Goal: Task Accomplishment & Management: Complete application form

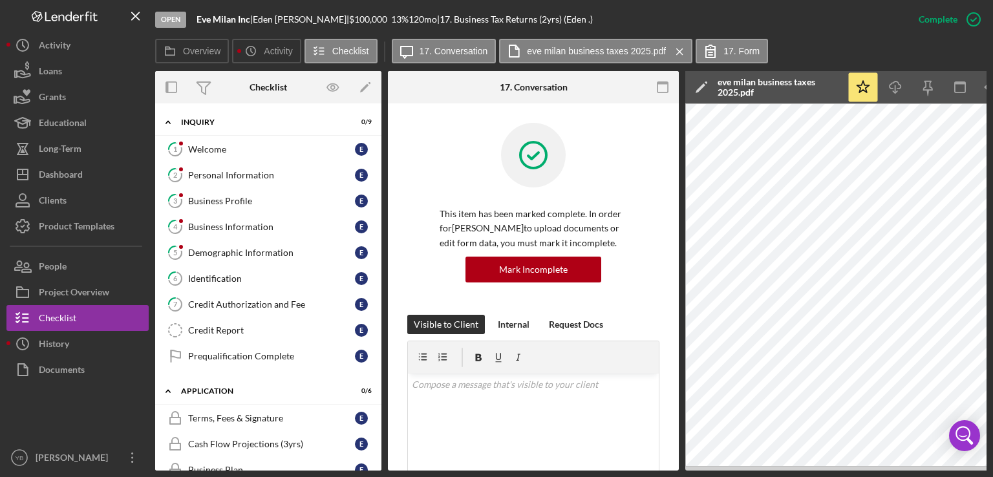
scroll to position [481, 0]
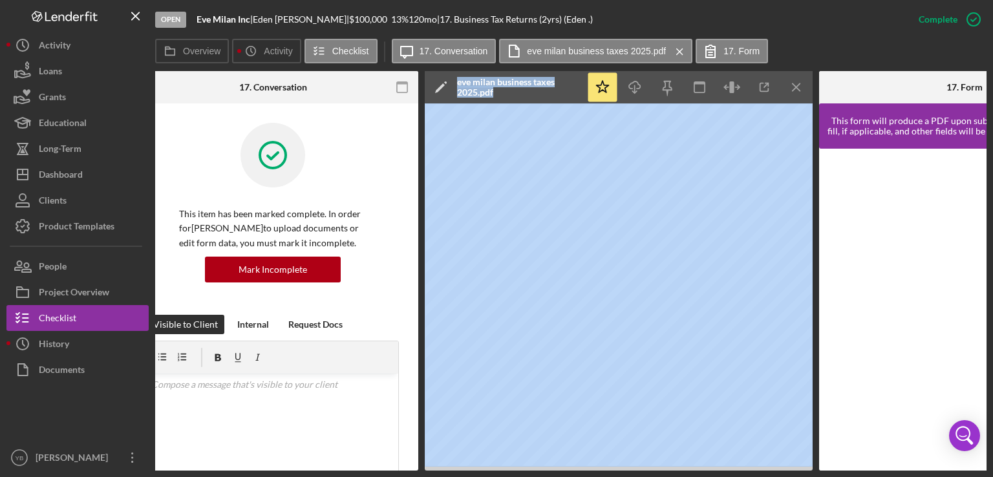
drag, startPoint x: 456, startPoint y: 470, endPoint x: 341, endPoint y: 469, distance: 114.4
click at [341, 469] on div "Overview Internal Workflow Stage Open Icon/Dropdown Arrow Archive (can unarchiv…" at bounding box center [570, 270] width 831 height 399
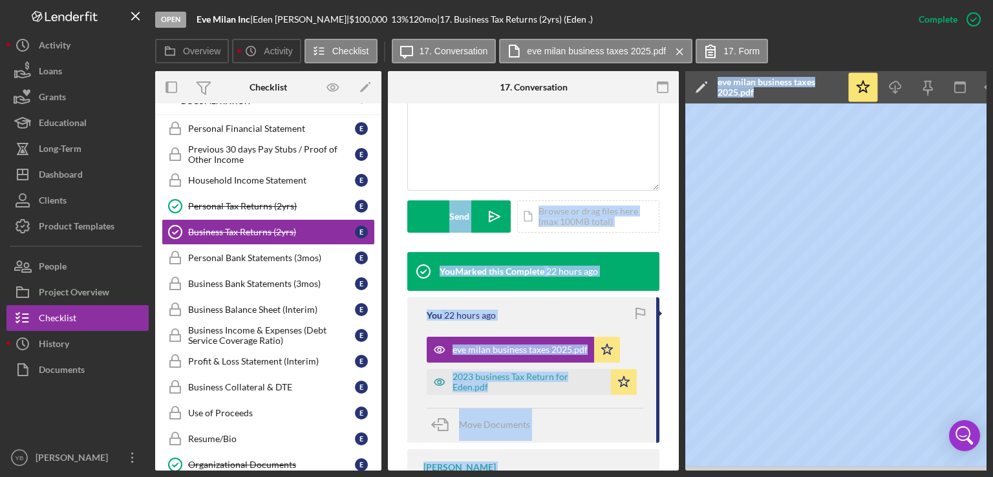
scroll to position [297, 0]
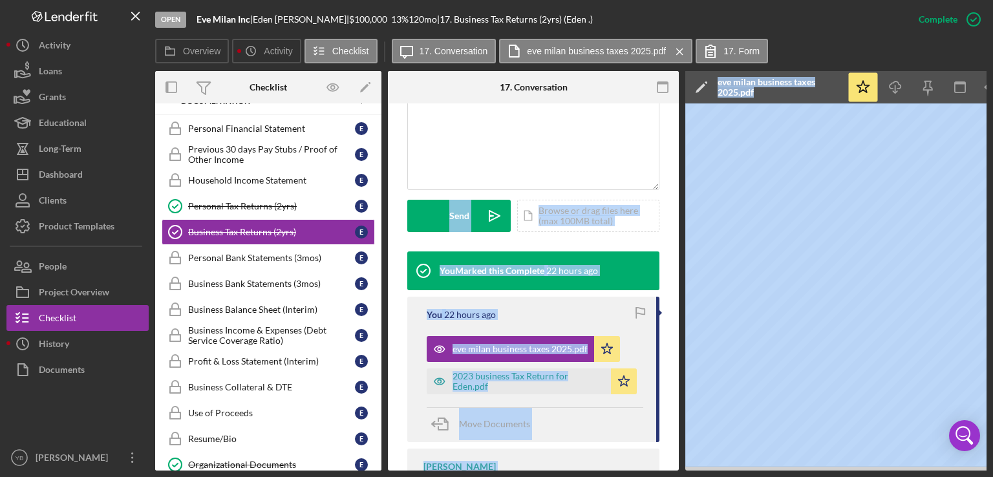
click at [609, 424] on div "Move Documents" at bounding box center [535, 424] width 217 height 35
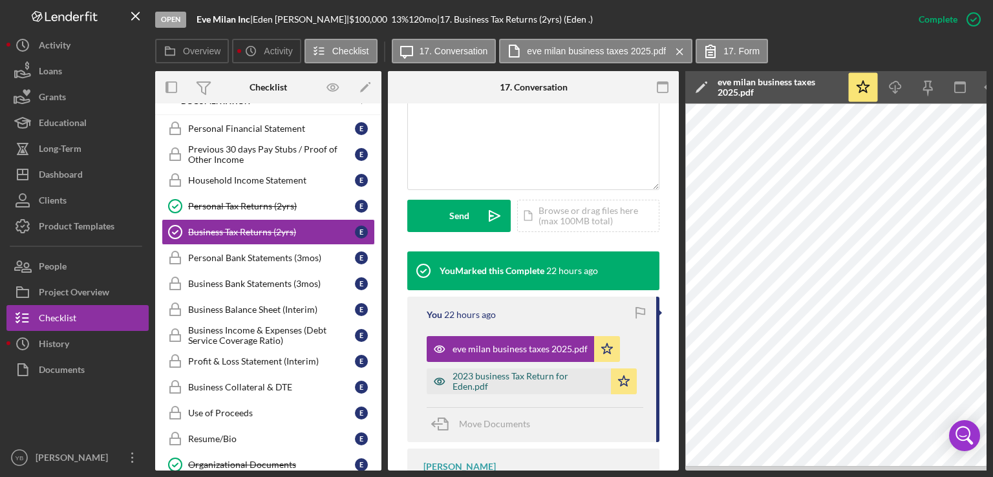
click at [530, 378] on div "2023 business Tax Return for Eden.pdf" at bounding box center [528, 381] width 152 height 21
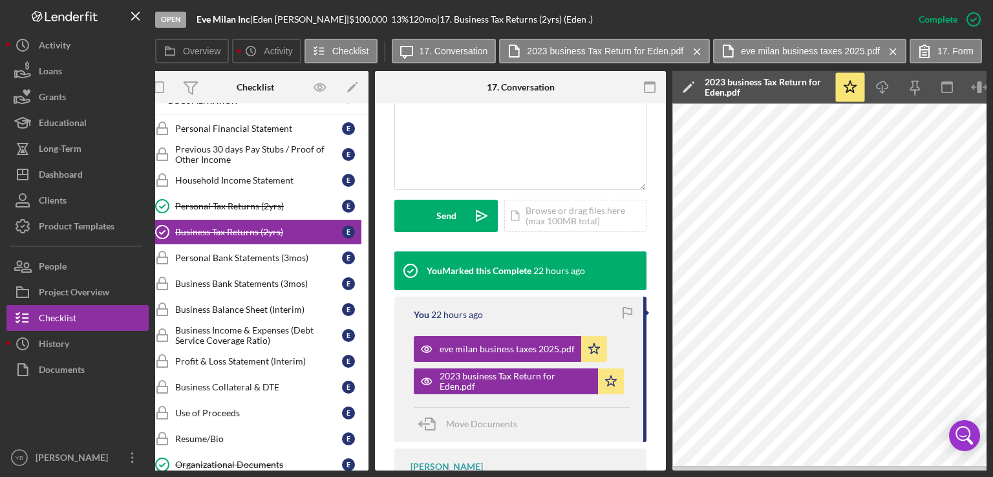
scroll to position [0, 0]
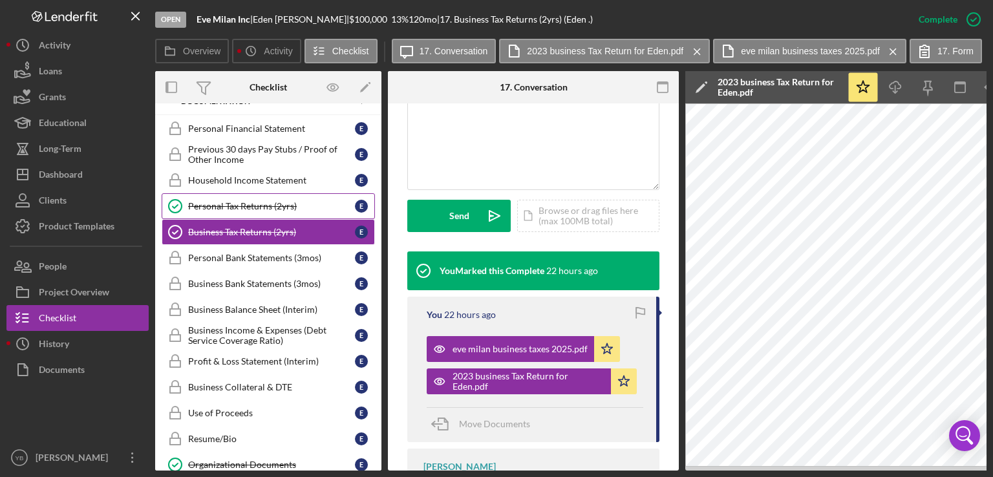
click at [235, 202] on div "Personal Tax Returns (2yrs)" at bounding box center [271, 206] width 167 height 10
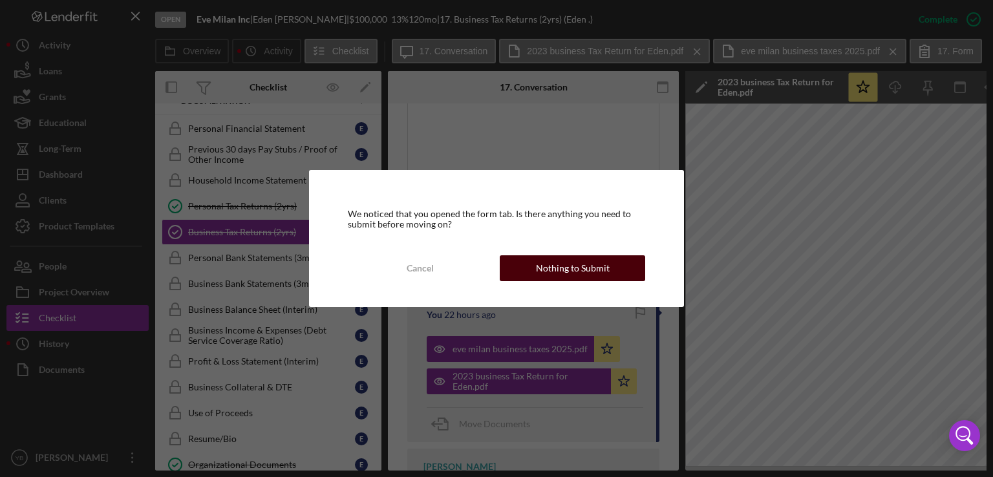
click at [576, 271] on div "Nothing to Submit" at bounding box center [573, 268] width 74 height 26
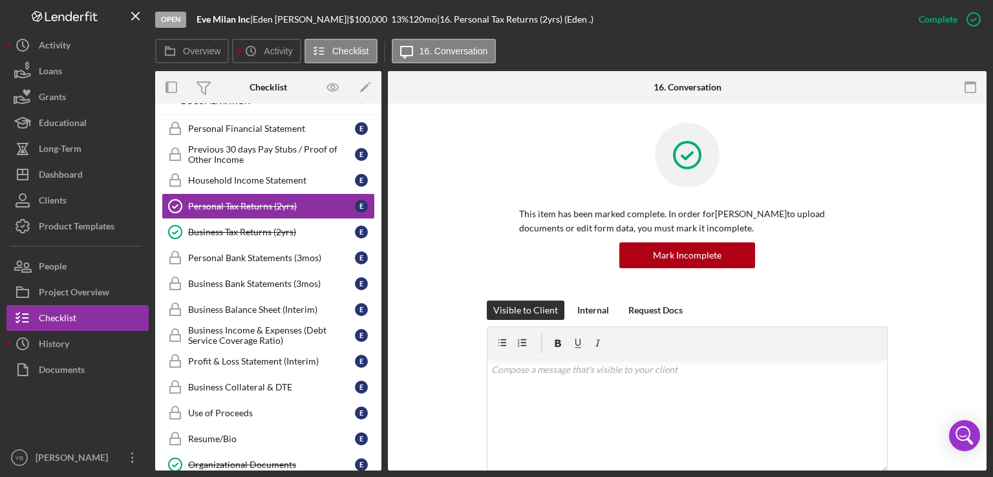
click at [926, 239] on div "This item has been marked complete. In order for [PERSON_NAME] to upload docume…" at bounding box center [687, 212] width 560 height 178
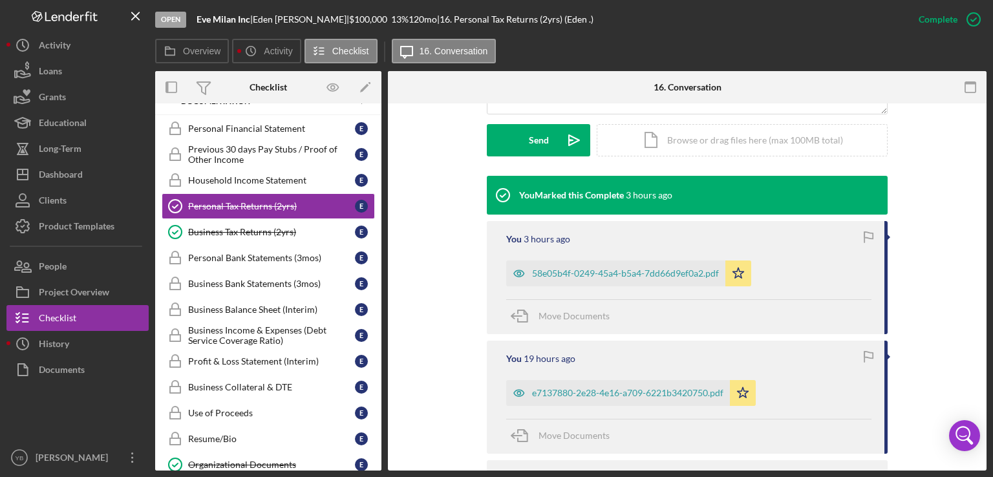
scroll to position [362, 0]
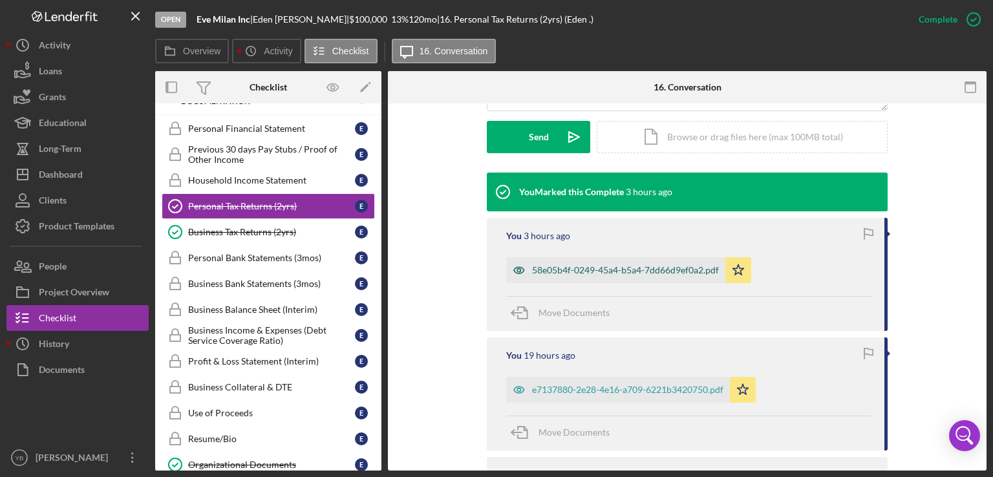
click at [656, 266] on div "58e05b4f-0249-45a4-b5a4-7dd66d9ef0a2.pdf" at bounding box center [625, 270] width 187 height 10
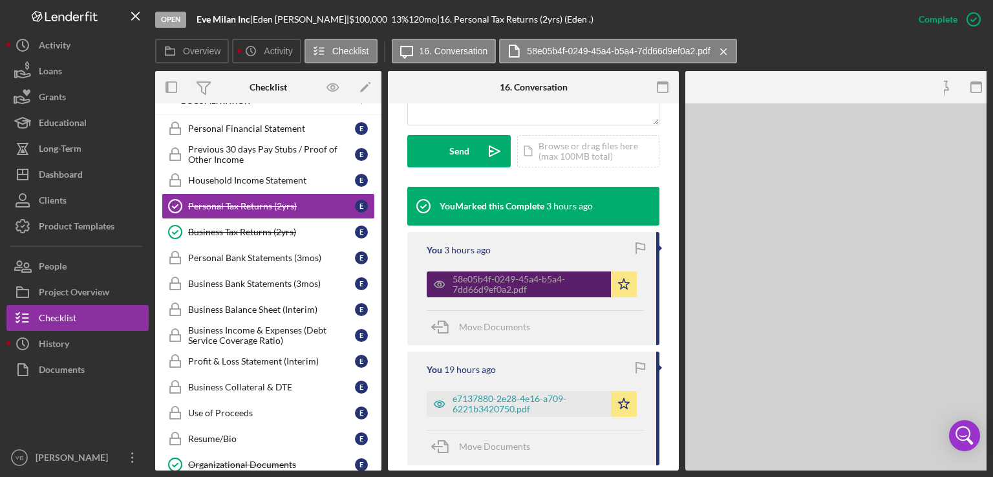
scroll to position [376, 0]
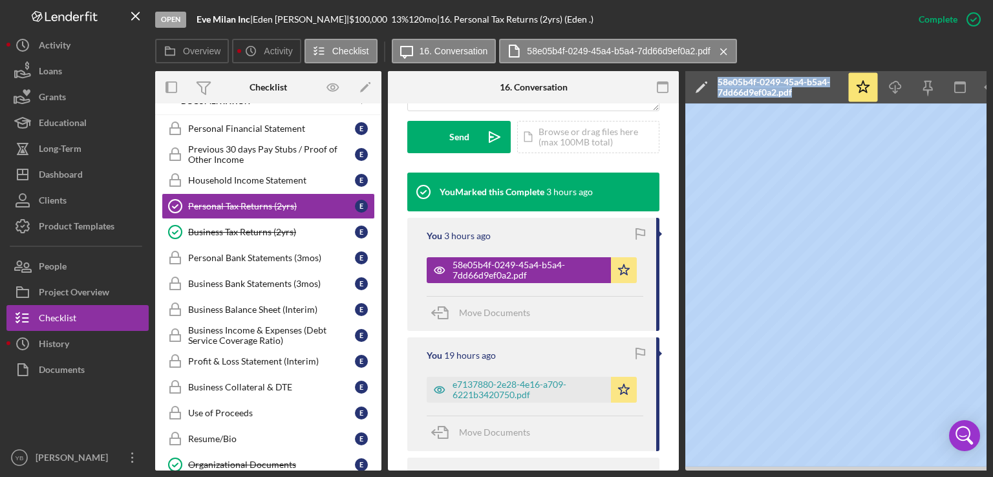
drag, startPoint x: 626, startPoint y: 471, endPoint x: 792, endPoint y: 468, distance: 166.1
click at [792, 468] on div "Open Eve Milan Inc | [PERSON_NAME] | $100,000 $100,000 13 % 120 mo | 16. Person…" at bounding box center [496, 238] width 993 height 477
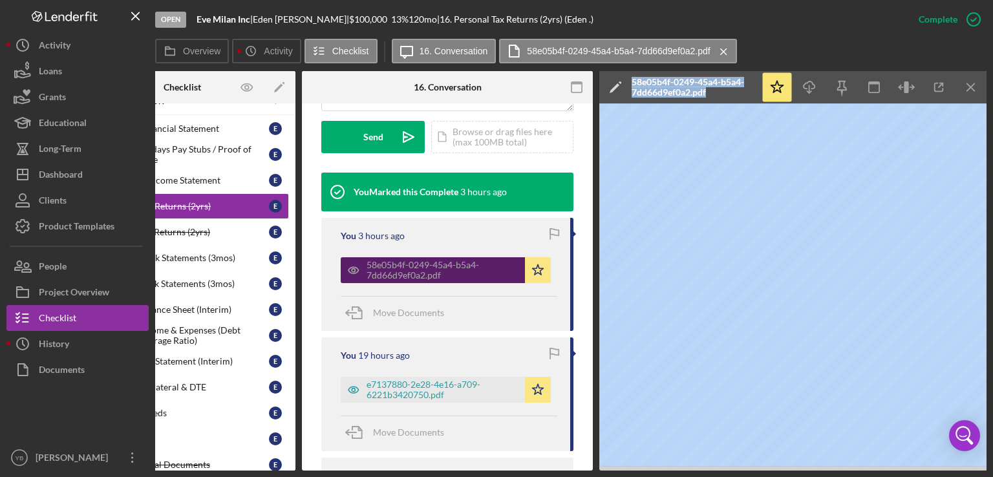
click at [437, 273] on div "58e05b4f-0249-45a4-b5a4-7dd66d9ef0a2.pdf" at bounding box center [442, 270] width 152 height 21
click at [429, 268] on div "58e05b4f-0249-45a4-b5a4-7dd66d9ef0a2.pdf" at bounding box center [442, 270] width 152 height 21
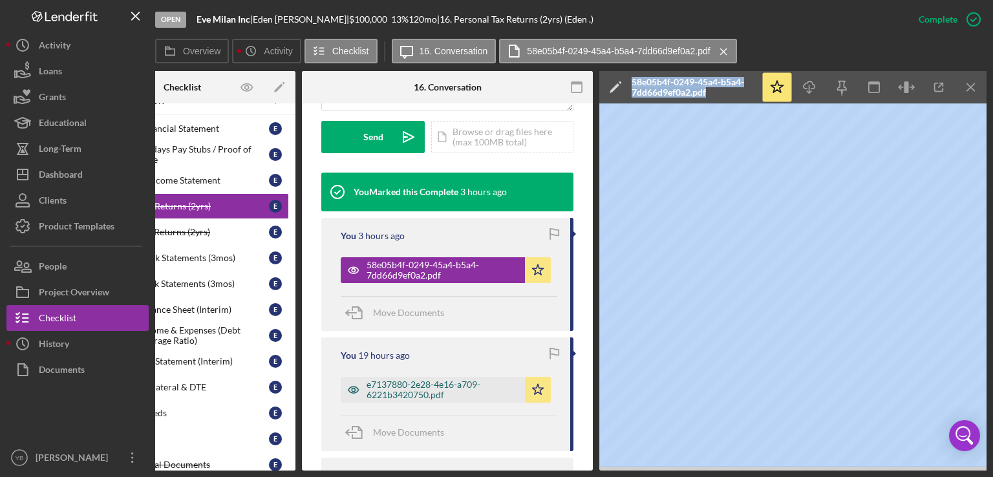
click at [432, 385] on div "e7137880-2e28-4e16-a709-6221b3420750.pdf" at bounding box center [442, 389] width 152 height 21
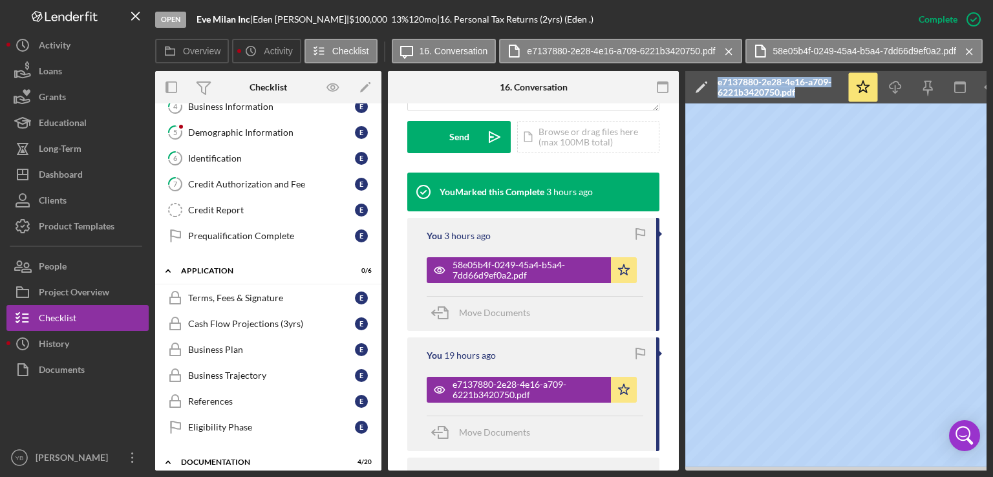
scroll to position [123, 0]
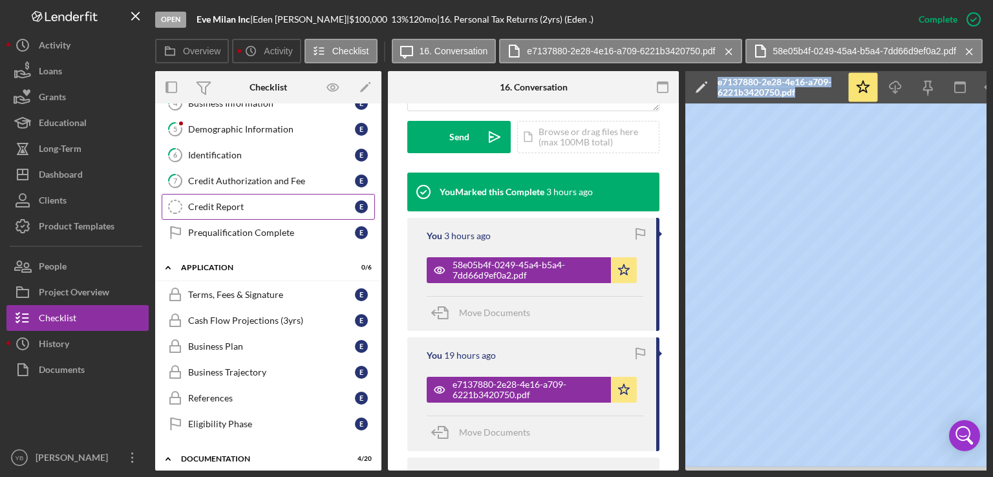
click at [215, 207] on div "Credit Report" at bounding box center [271, 207] width 167 height 10
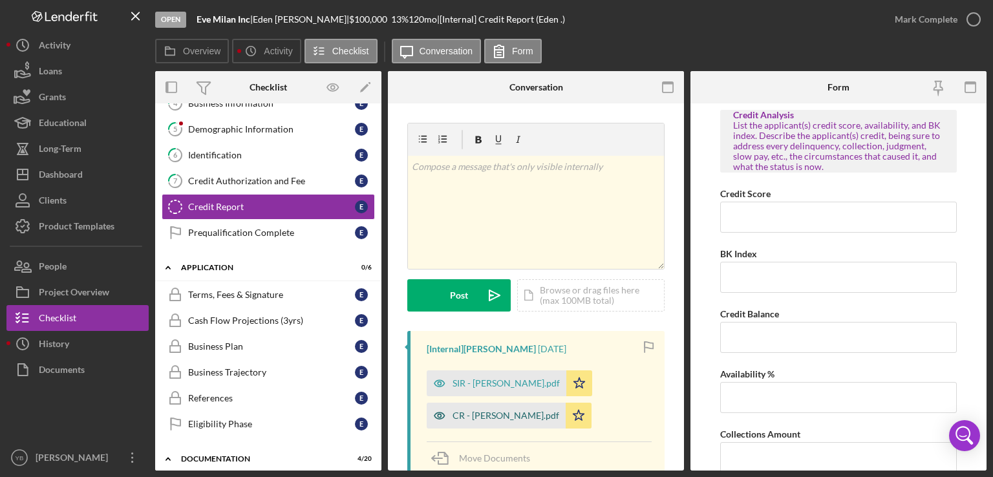
click at [487, 417] on div "CR - [PERSON_NAME].pdf" at bounding box center [505, 415] width 107 height 10
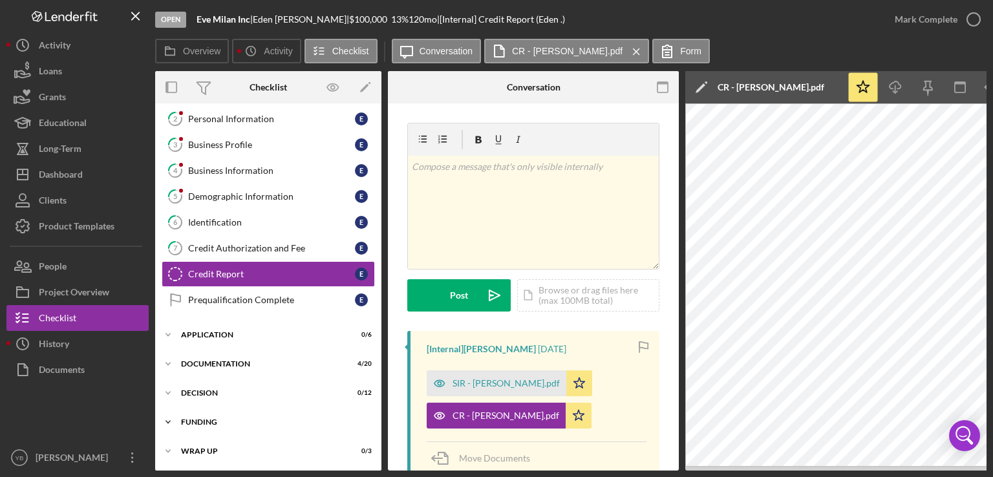
scroll to position [57, 0]
click at [225, 326] on div "Icon/Expander Application 0 / 6" at bounding box center [268, 334] width 226 height 26
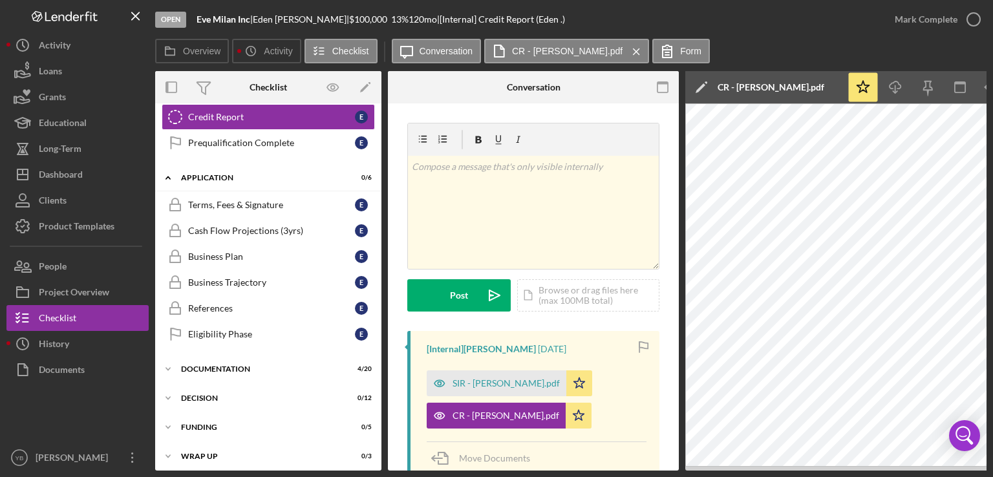
scroll to position [248, 0]
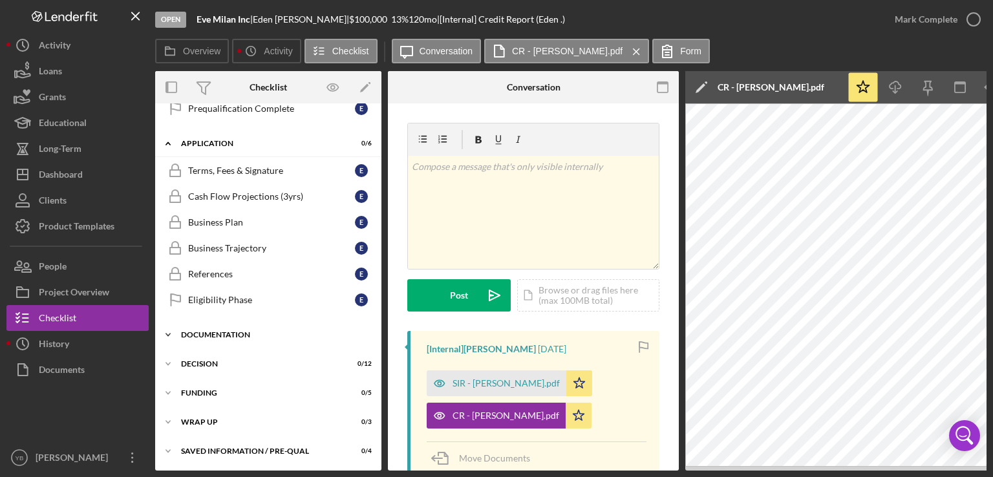
click at [228, 331] on div "Documentation" at bounding box center [273, 335] width 184 height 8
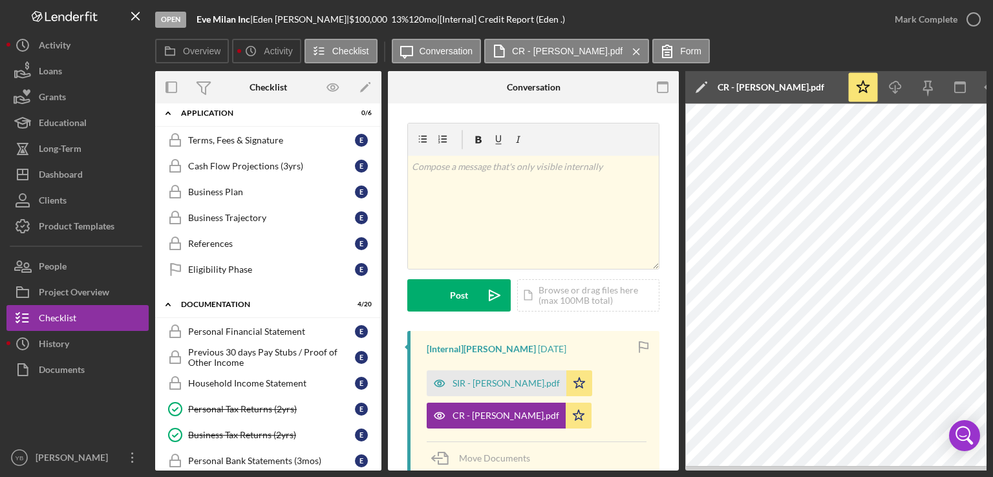
scroll to position [295, 0]
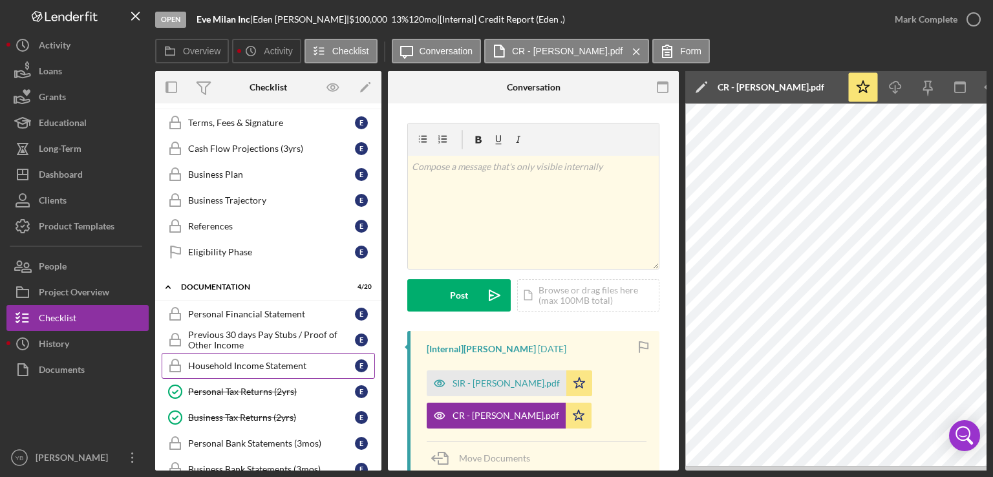
click at [259, 361] on div "Household Income Statement" at bounding box center [271, 366] width 167 height 10
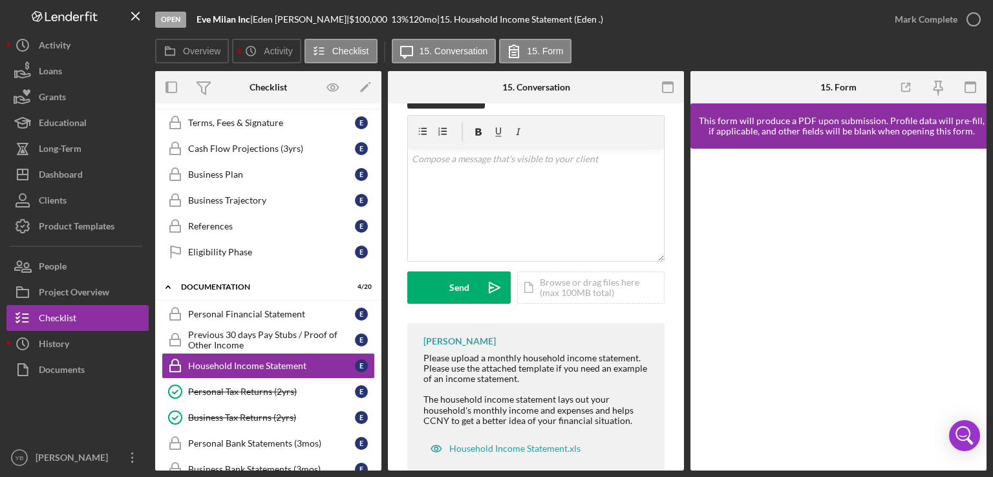
scroll to position [258, 0]
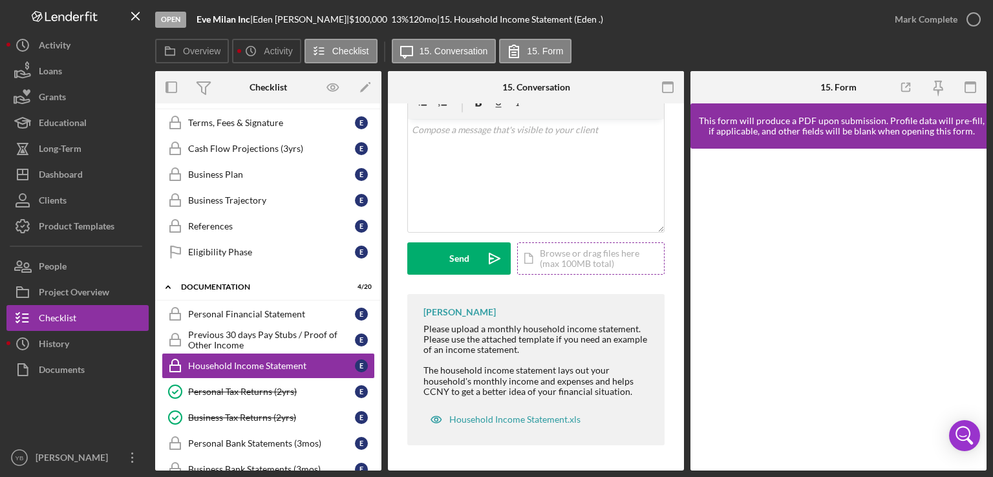
click at [555, 261] on div "Icon/Document Browse or drag files here (max 100MB total) Tap to choose files o…" at bounding box center [590, 258] width 147 height 32
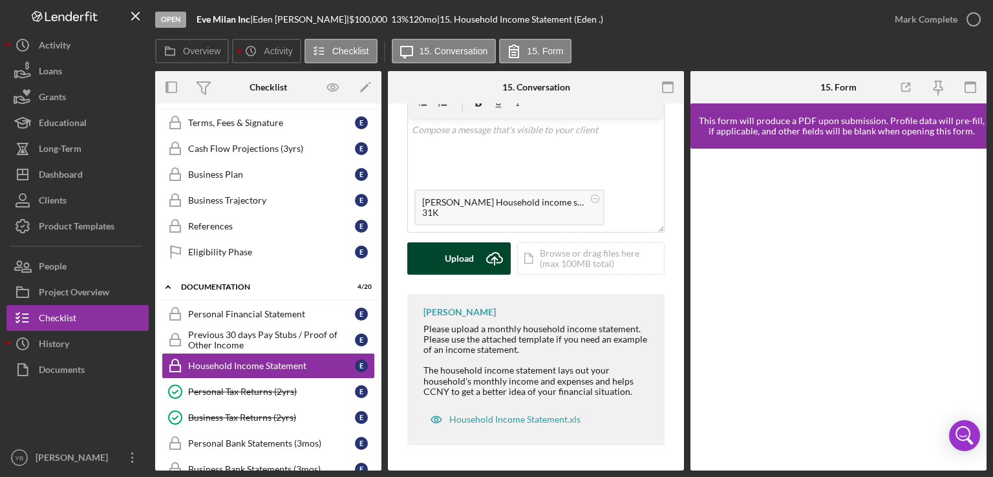
click at [457, 262] on div "Upload" at bounding box center [459, 258] width 29 height 32
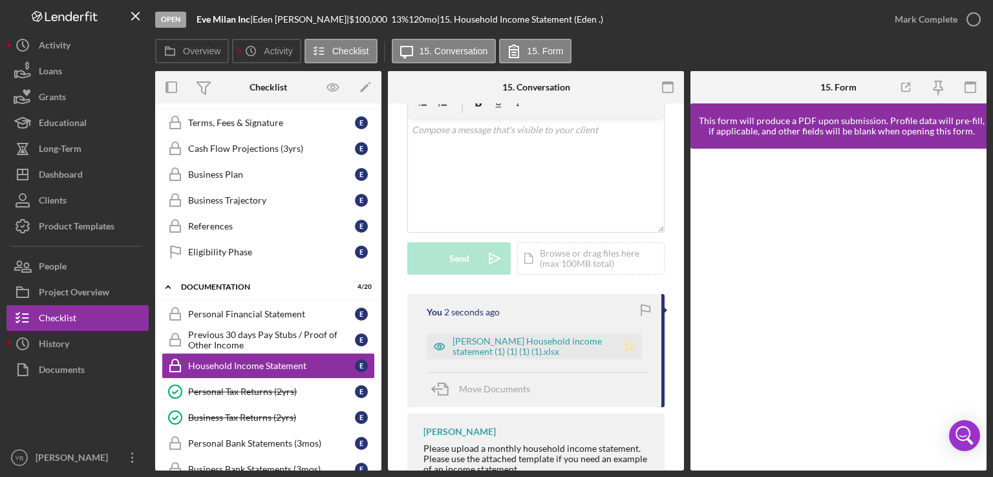
click at [620, 347] on icon "Icon/Star" at bounding box center [629, 346] width 26 height 26
click at [918, 19] on div "Mark Complete" at bounding box center [925, 19] width 63 height 26
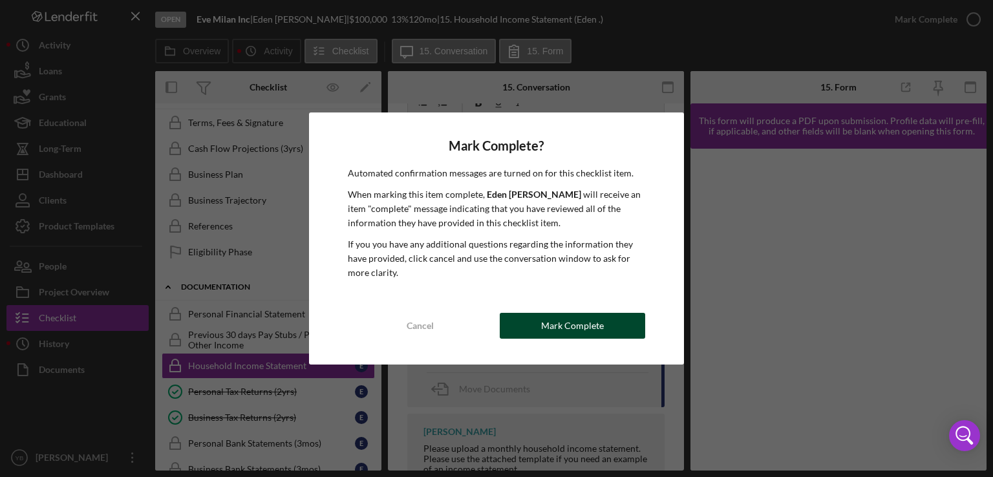
click at [587, 322] on div "Mark Complete" at bounding box center [572, 326] width 63 height 26
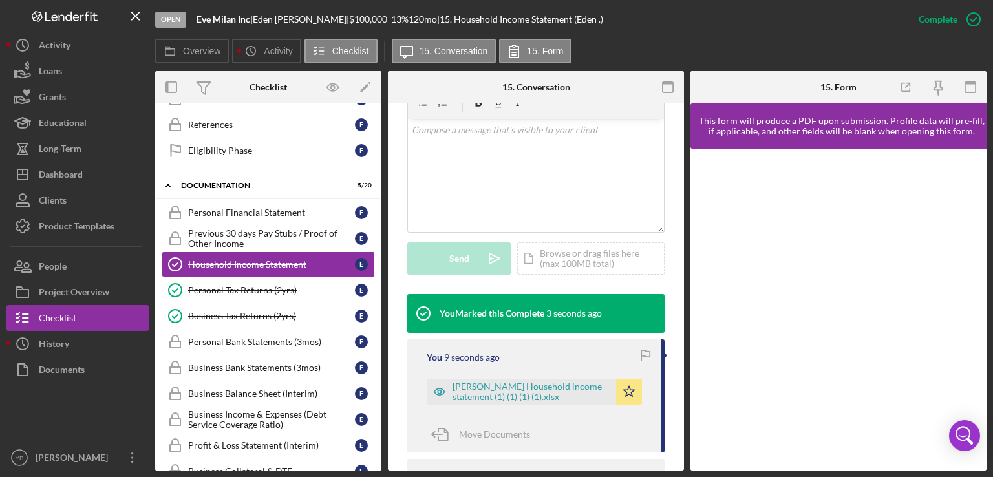
scroll to position [398, 0]
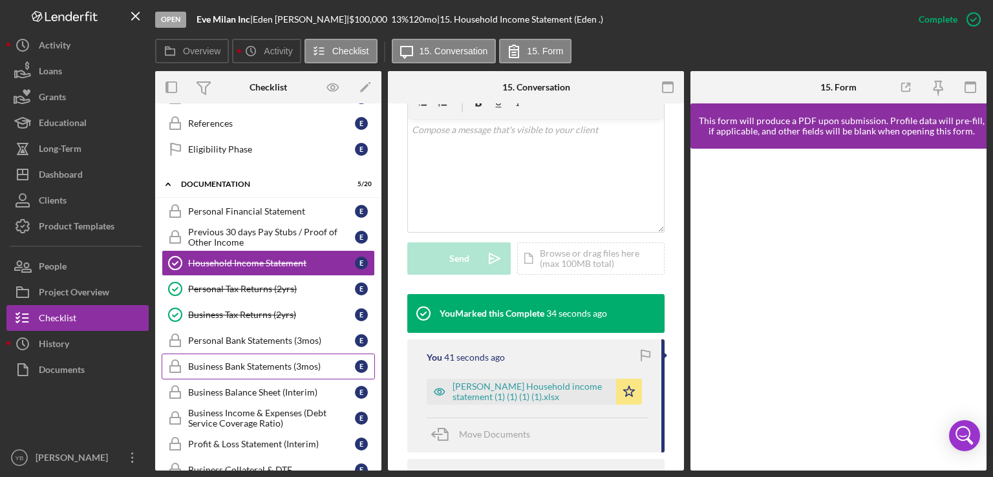
click at [235, 361] on div "Business Bank Statements (3mos)" at bounding box center [271, 366] width 167 height 10
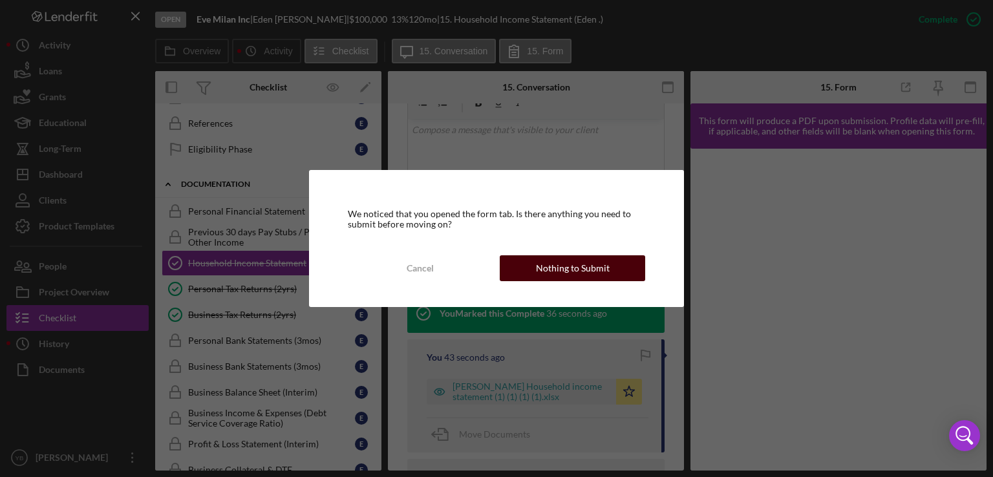
click at [561, 265] on div "Nothing to Submit" at bounding box center [573, 268] width 74 height 26
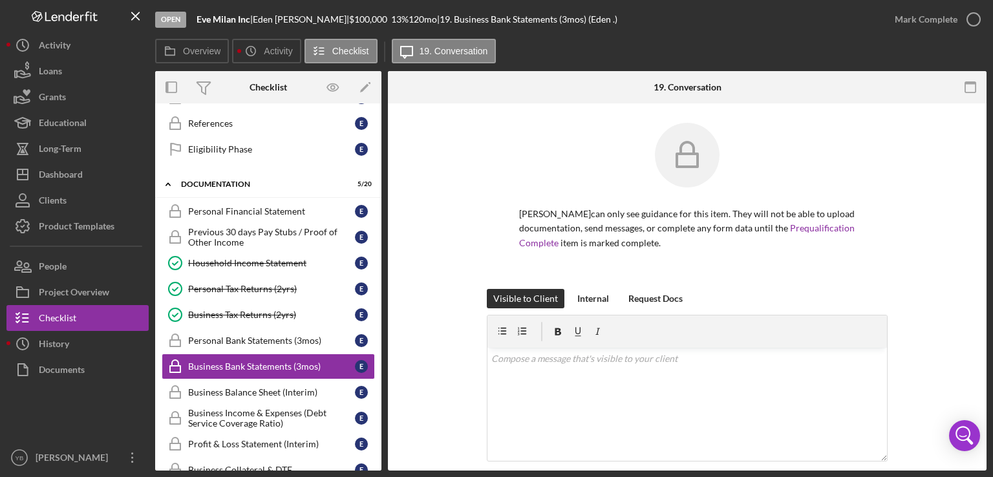
click at [918, 282] on div "[PERSON_NAME] can only see guidance for this item. They will not be able to upl…" at bounding box center [687, 206] width 560 height 166
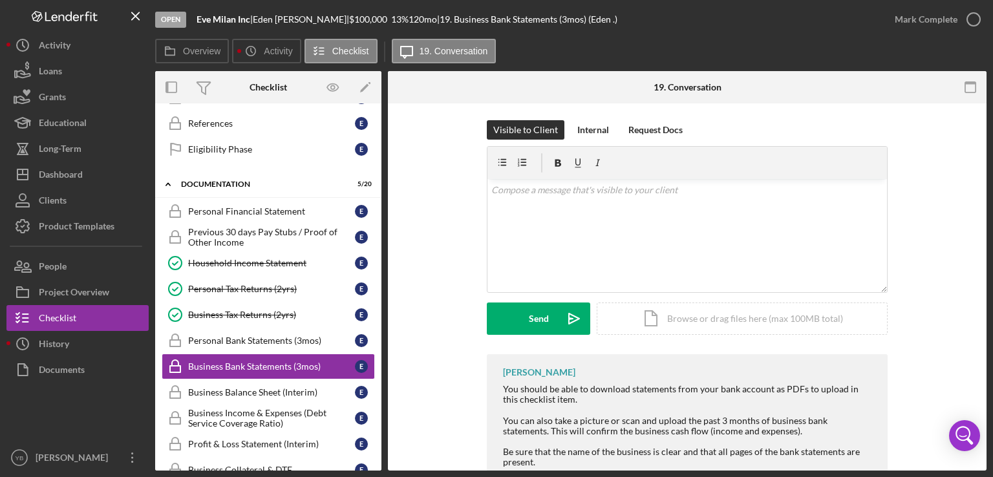
scroll to position [181, 0]
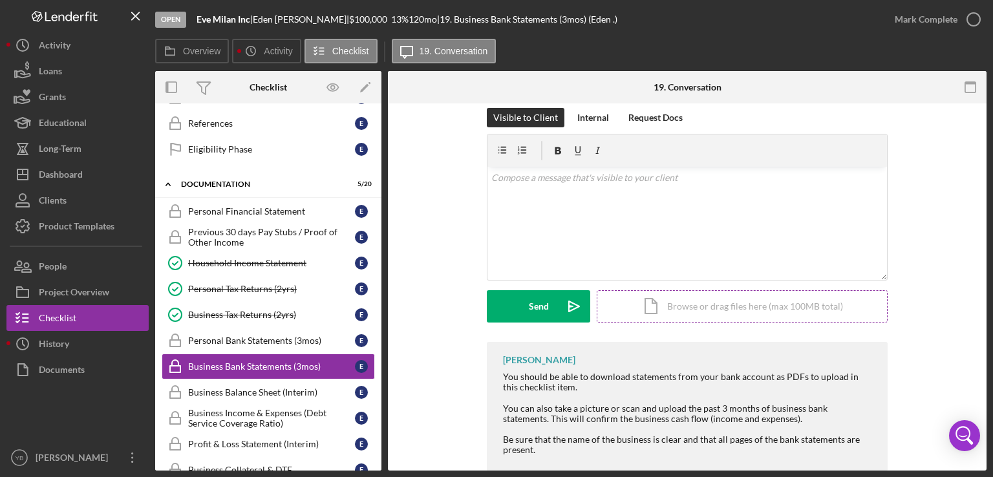
click at [787, 306] on div "Icon/Document Browse or drag files here (max 100MB total) Tap to choose files o…" at bounding box center [742, 306] width 291 height 32
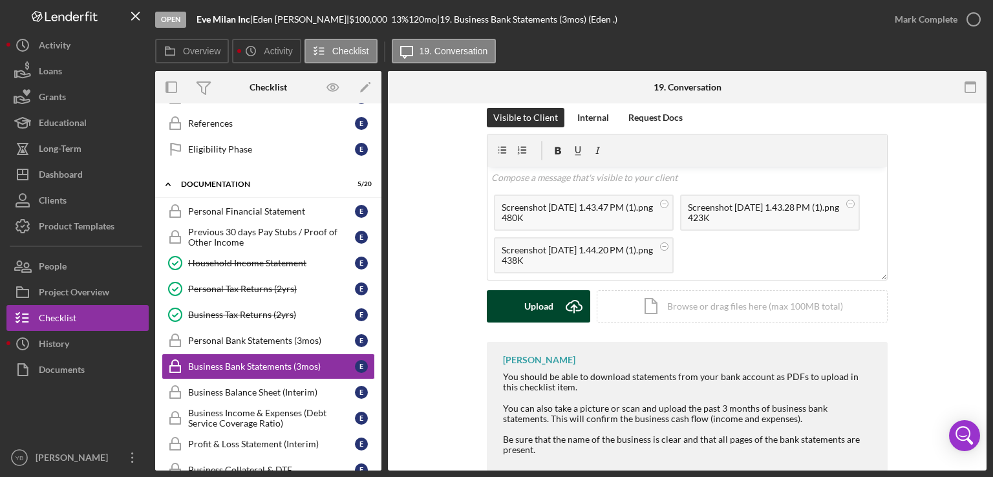
click at [538, 315] on div "Upload" at bounding box center [538, 306] width 29 height 32
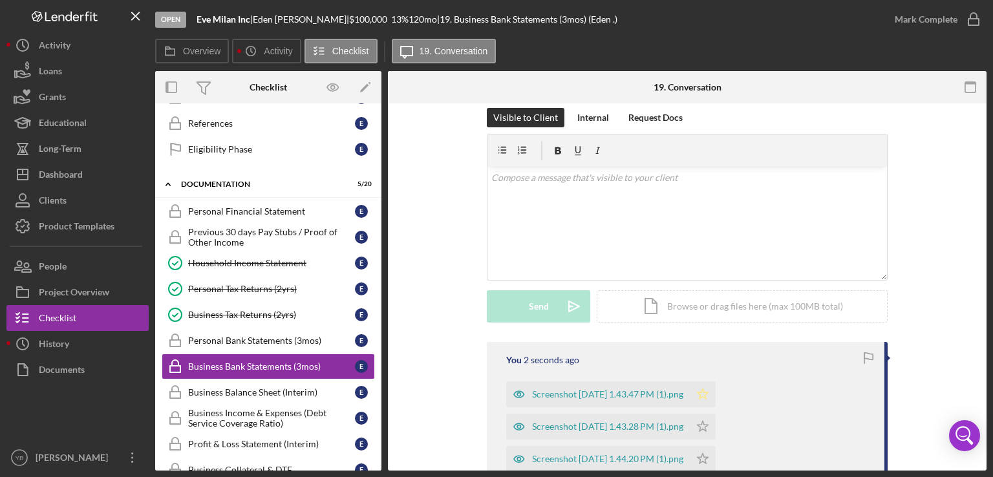
click at [715, 394] on icon "Icon/Star" at bounding box center [703, 394] width 26 height 26
click at [715, 430] on icon "Icon/Star" at bounding box center [703, 427] width 26 height 26
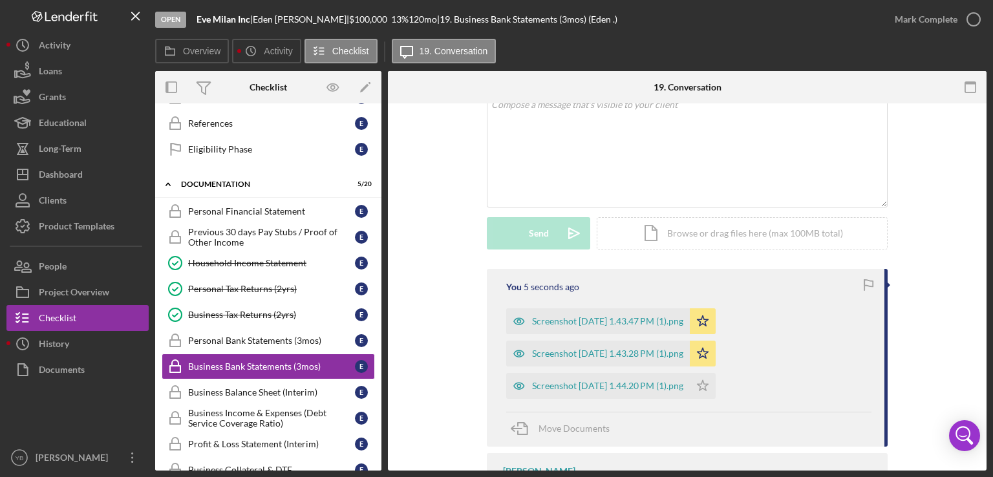
scroll to position [257, 0]
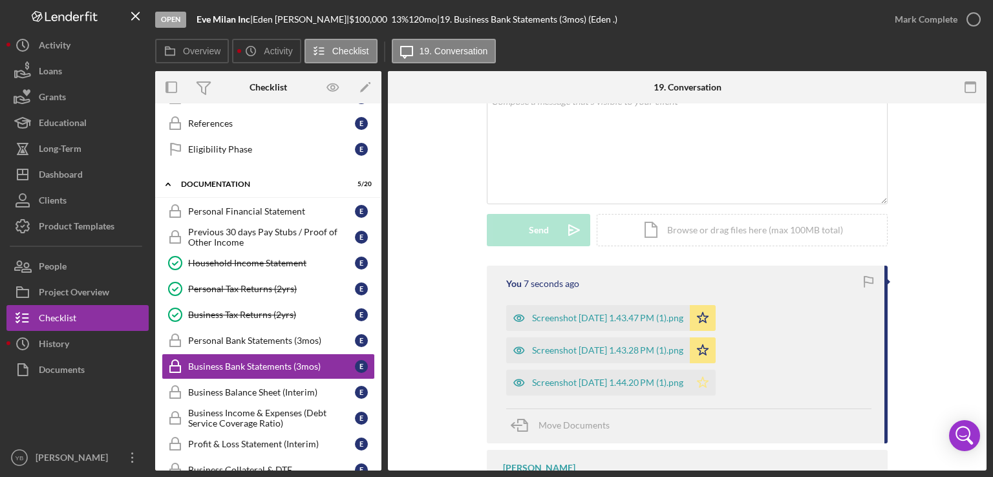
click at [708, 384] on polygon "button" at bounding box center [702, 382] width 11 height 10
click at [926, 24] on div "Mark Complete" at bounding box center [925, 19] width 63 height 26
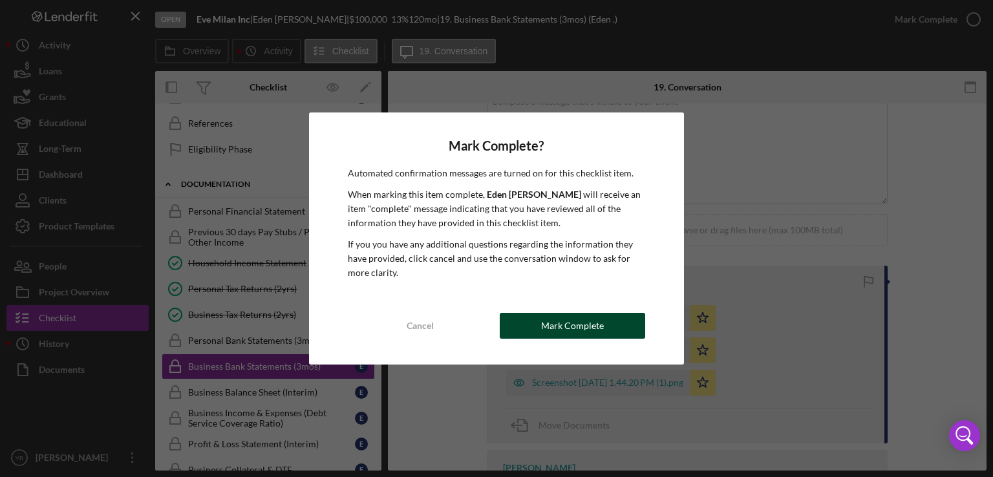
click at [546, 327] on div "Mark Complete" at bounding box center [572, 326] width 63 height 26
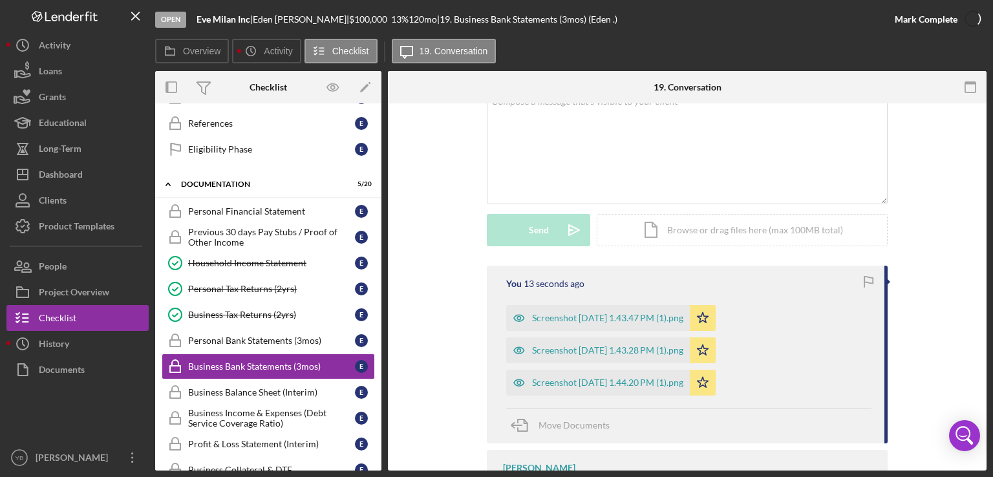
scroll to position [269, 0]
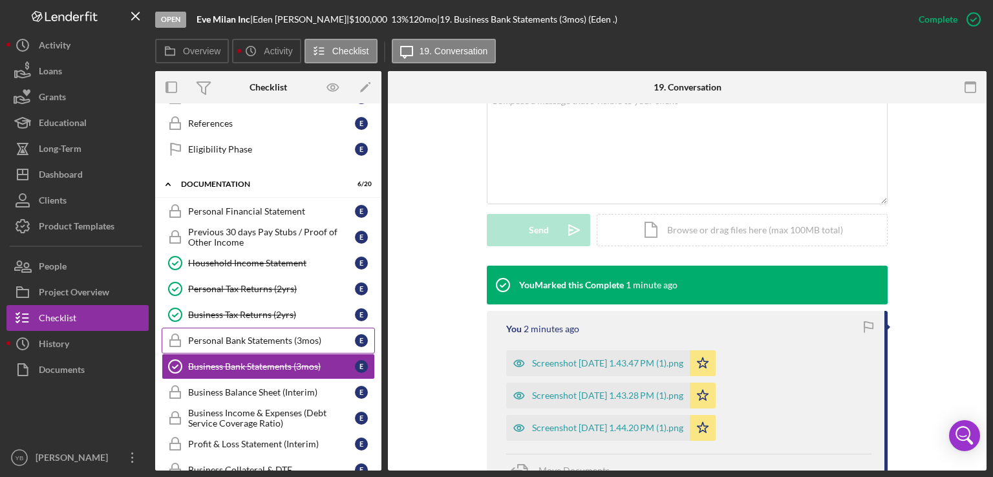
click at [249, 336] on div "Personal Bank Statements (3mos)" at bounding box center [271, 340] width 167 height 10
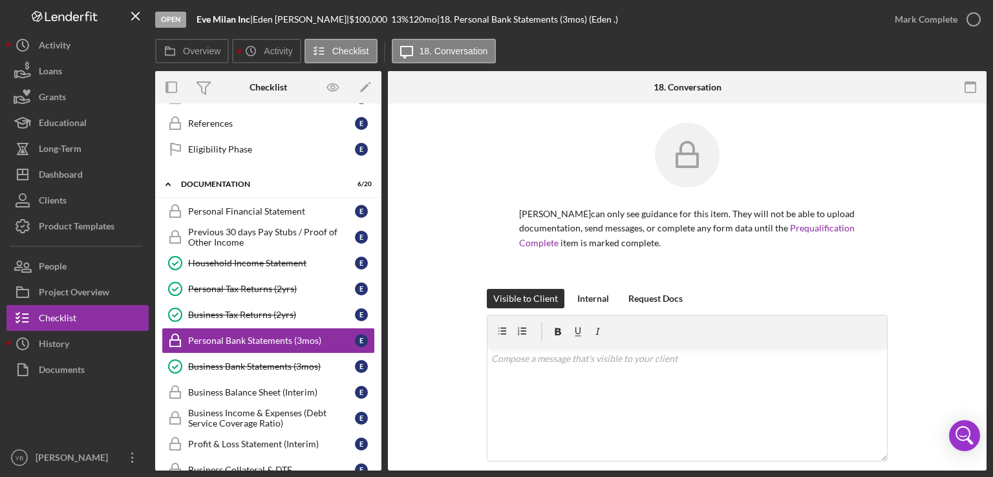
click at [960, 302] on div "Visible to Client Internal Request Docs v Color teal Color pink Remove color Ad…" at bounding box center [687, 406] width 560 height 234
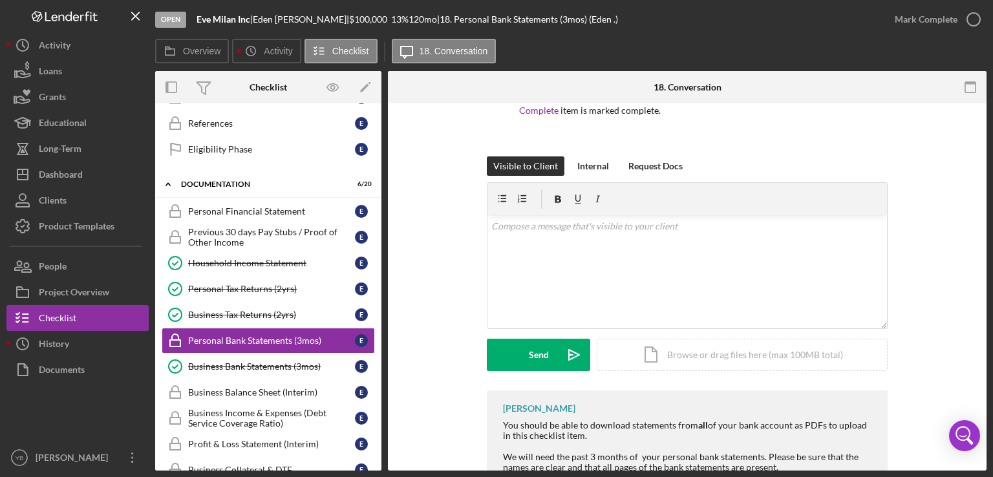
scroll to position [155, 0]
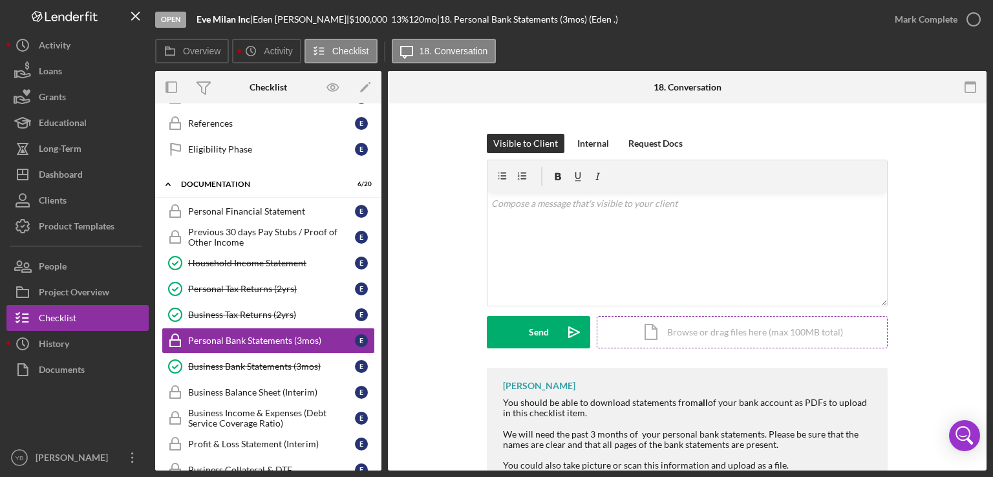
click at [740, 332] on div "Icon/Document Browse or drag files here (max 100MB total) Tap to choose files o…" at bounding box center [742, 332] width 291 height 32
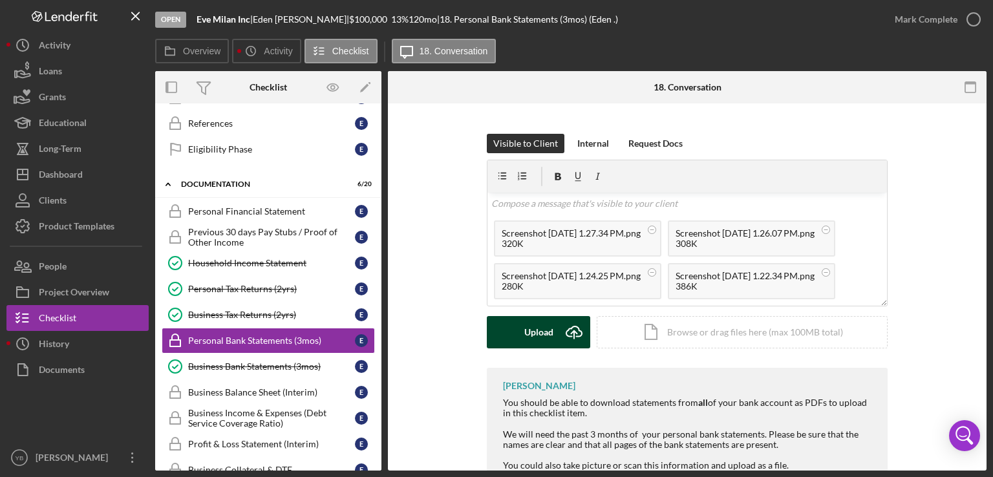
click at [517, 329] on button "Upload Icon/Upload" at bounding box center [538, 332] width 103 height 32
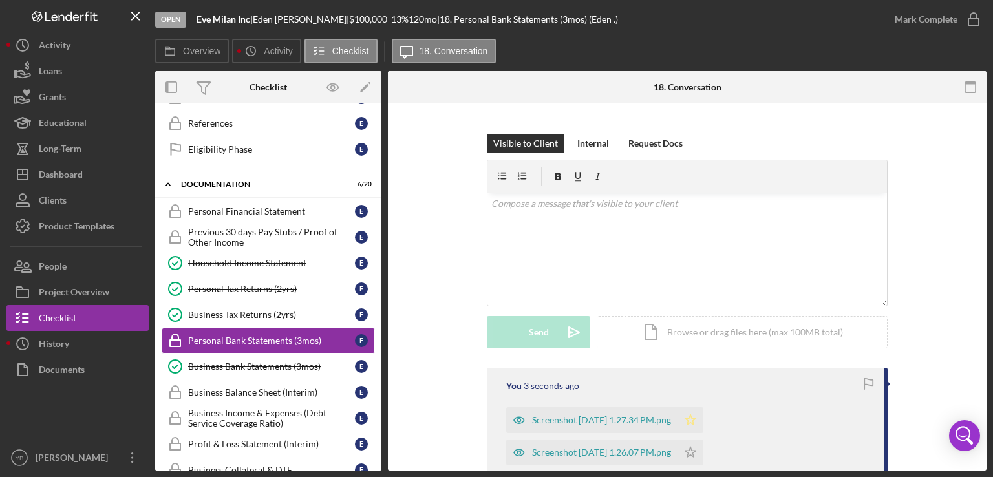
click at [703, 422] on icon "Icon/Star" at bounding box center [690, 420] width 26 height 26
click at [962, 343] on div "Visible to Client Internal Request Docs v Color teal Color pink Remove color Ad…" at bounding box center [687, 251] width 560 height 234
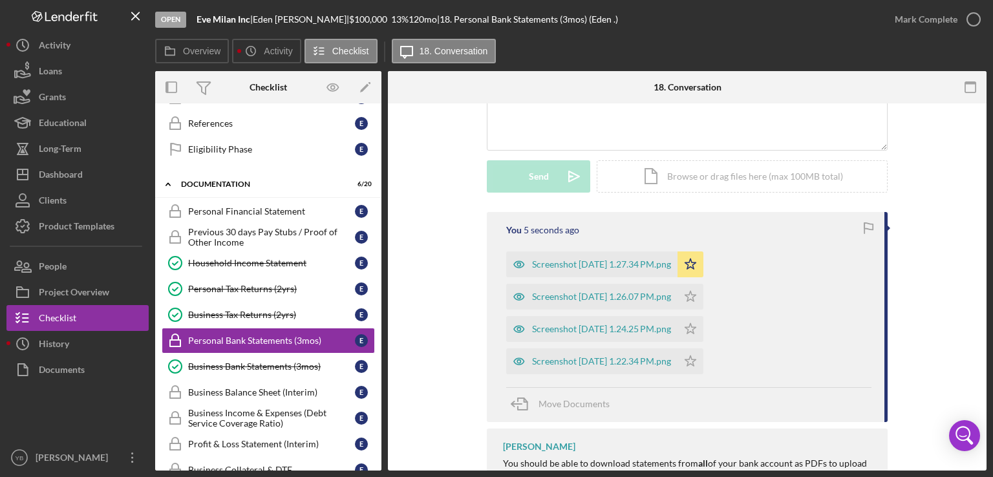
scroll to position [336, 0]
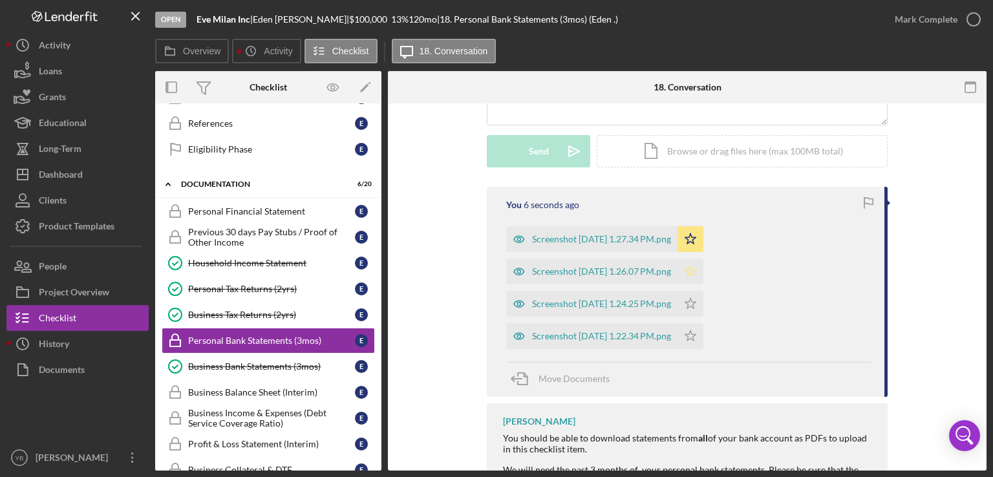
click at [703, 271] on icon "Icon/Star" at bounding box center [690, 272] width 26 height 26
click at [703, 303] on icon "Icon/Star" at bounding box center [690, 304] width 26 height 26
click at [696, 331] on polygon "button" at bounding box center [690, 335] width 11 height 10
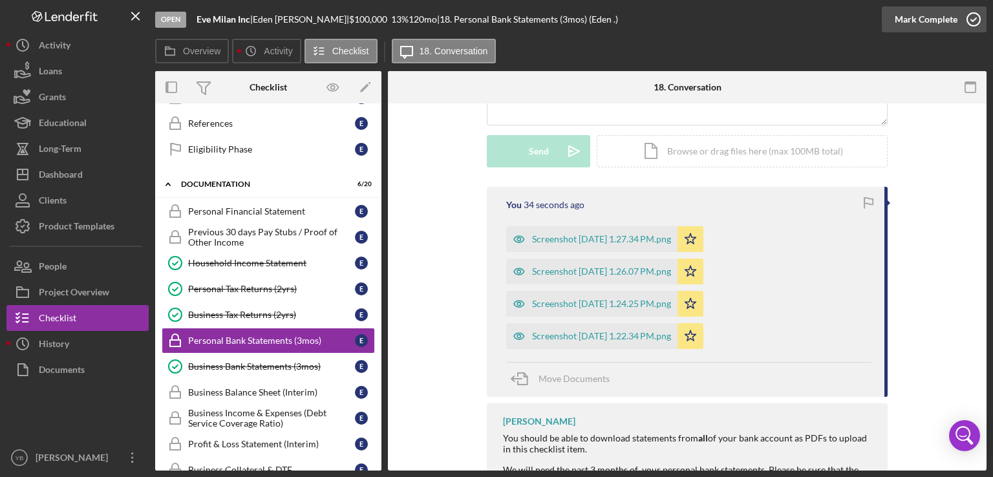
click at [922, 25] on div "Mark Complete" at bounding box center [925, 19] width 63 height 26
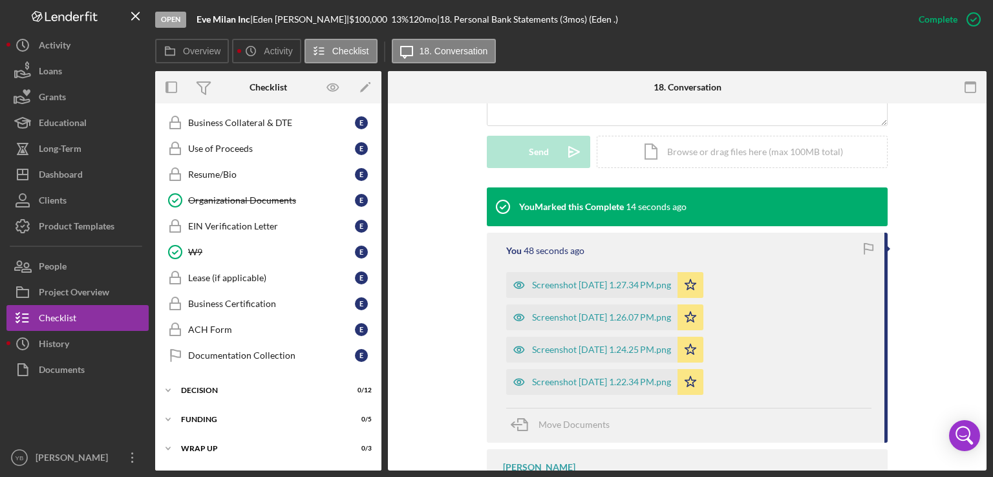
scroll to position [704, 0]
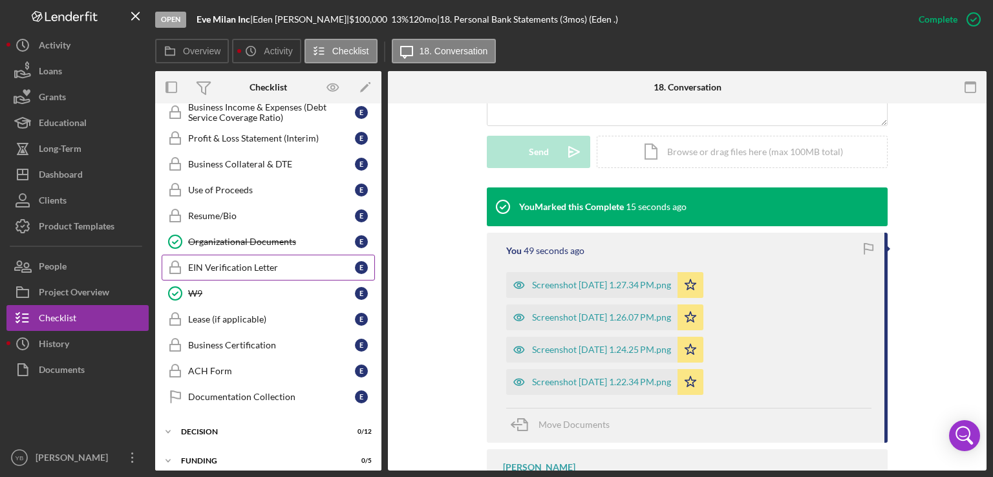
click at [255, 262] on div "EIN Verification Letter" at bounding box center [271, 267] width 167 height 10
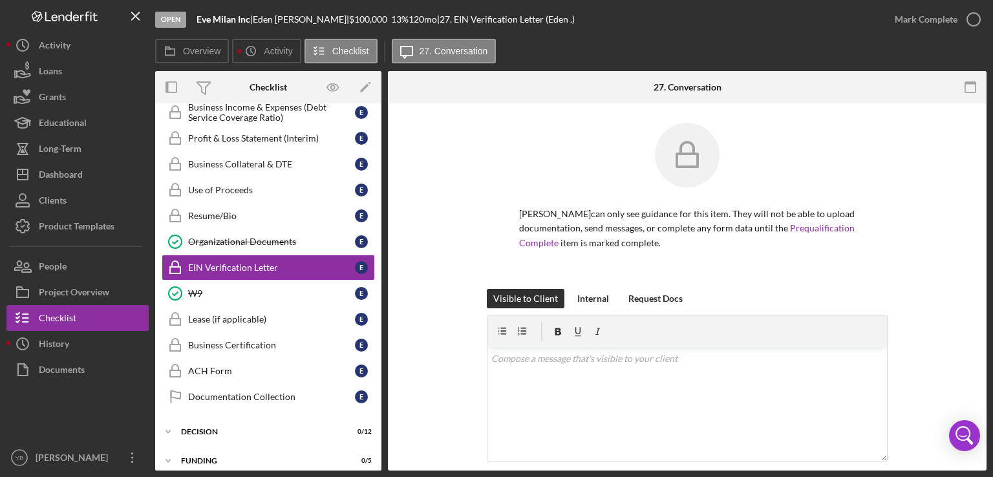
click at [939, 257] on div "[PERSON_NAME] can only see guidance for this item. They will not be able to upl…" at bounding box center [687, 206] width 560 height 166
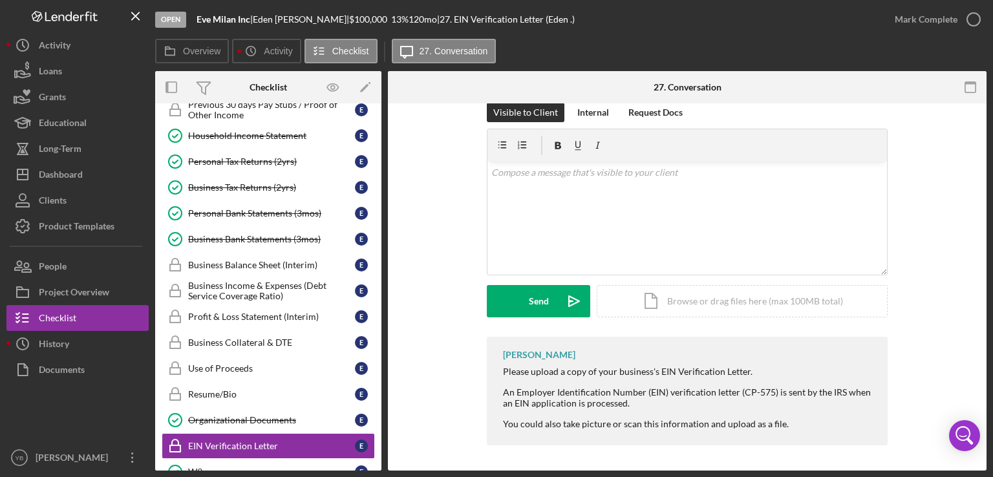
scroll to position [527, 0]
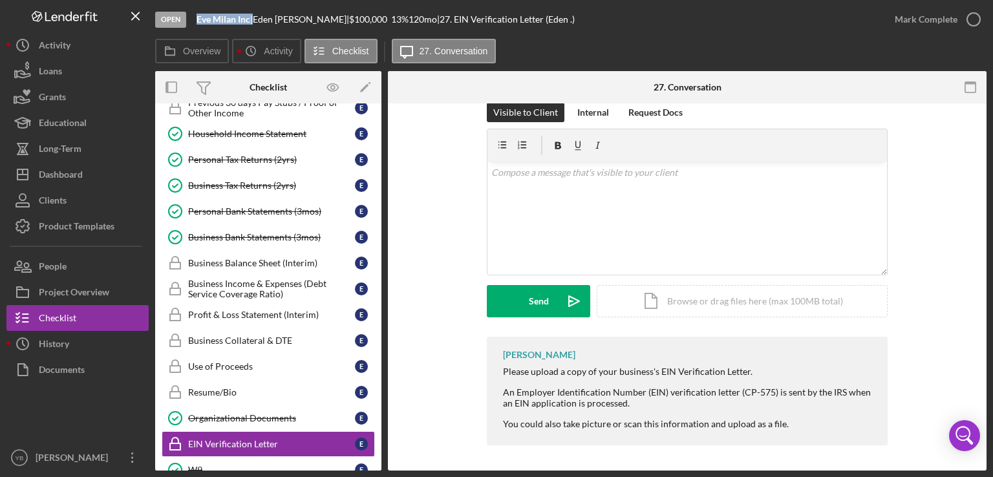
drag, startPoint x: 251, startPoint y: 21, endPoint x: 194, endPoint y: 16, distance: 57.8
click at [194, 16] on div "Open Eve Milan Inc | [PERSON_NAME] | $100,000 $100,000 13 % 120 mo | 27. EIN Ve…" at bounding box center [518, 19] width 726 height 39
copy div "Eve Milan Inc"
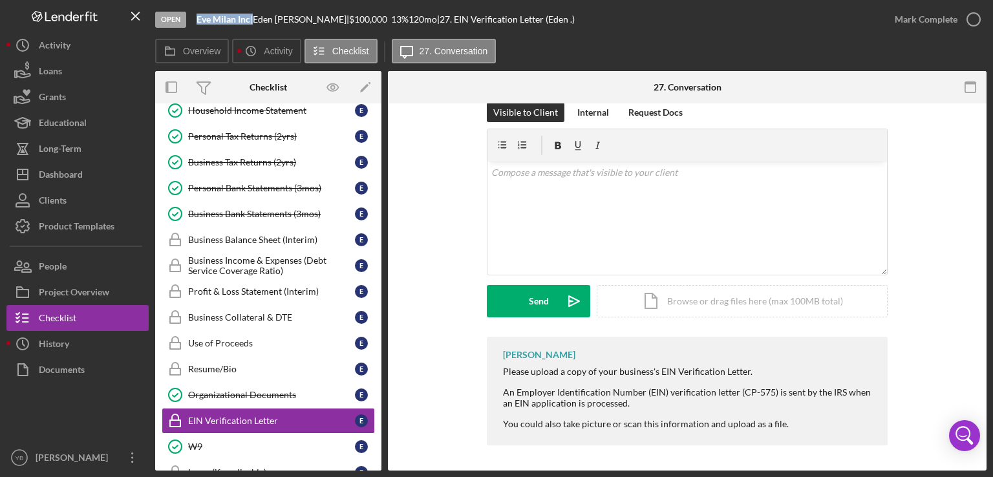
scroll to position [548, 0]
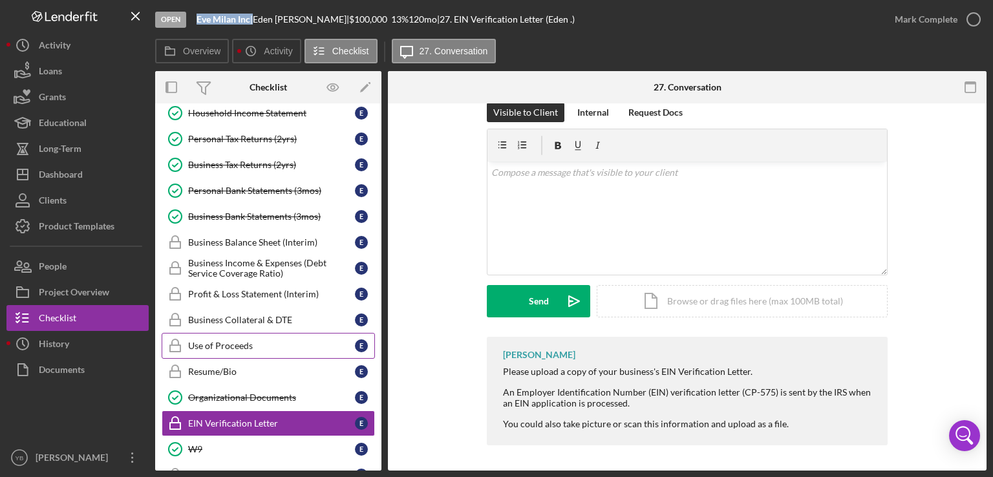
click at [215, 341] on div "Use of Proceeds" at bounding box center [271, 346] width 167 height 10
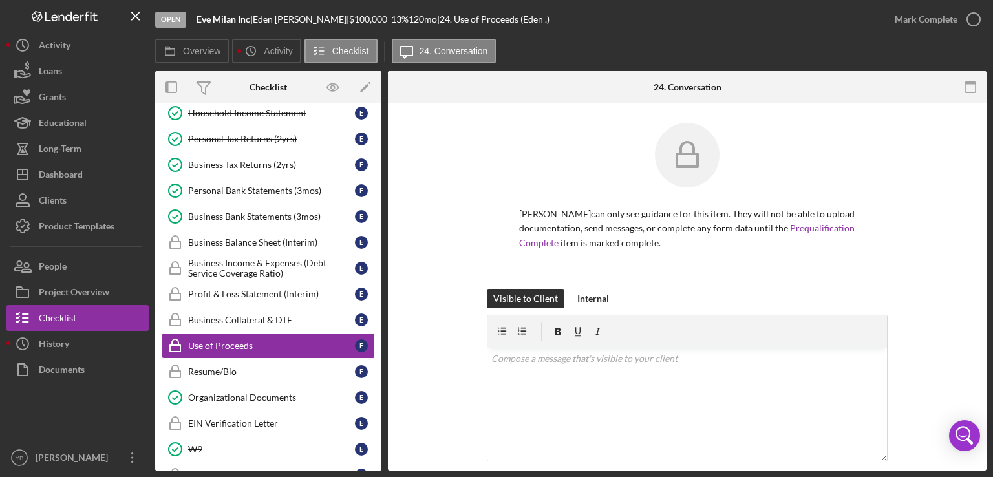
click at [963, 280] on div "[PERSON_NAME] can only see guidance for this item. They will not be able to upl…" at bounding box center [687, 415] width 598 height 625
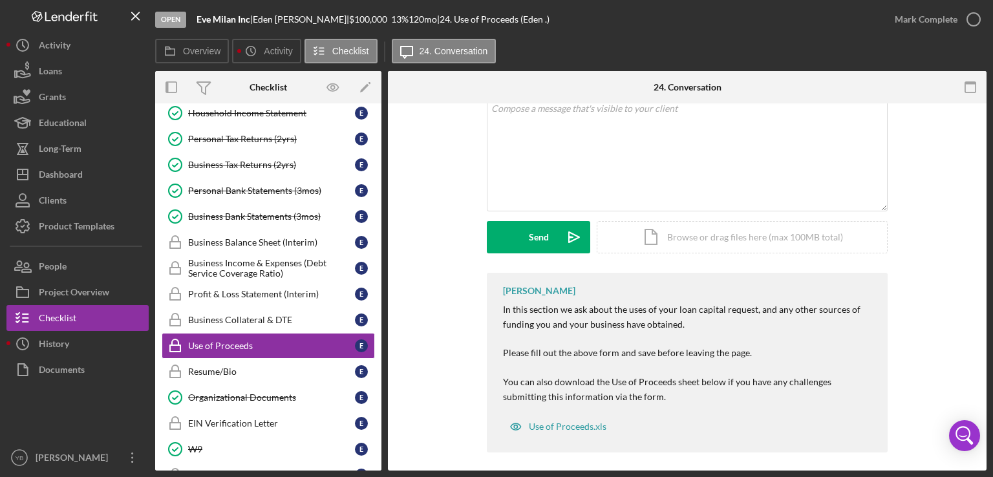
scroll to position [257, 0]
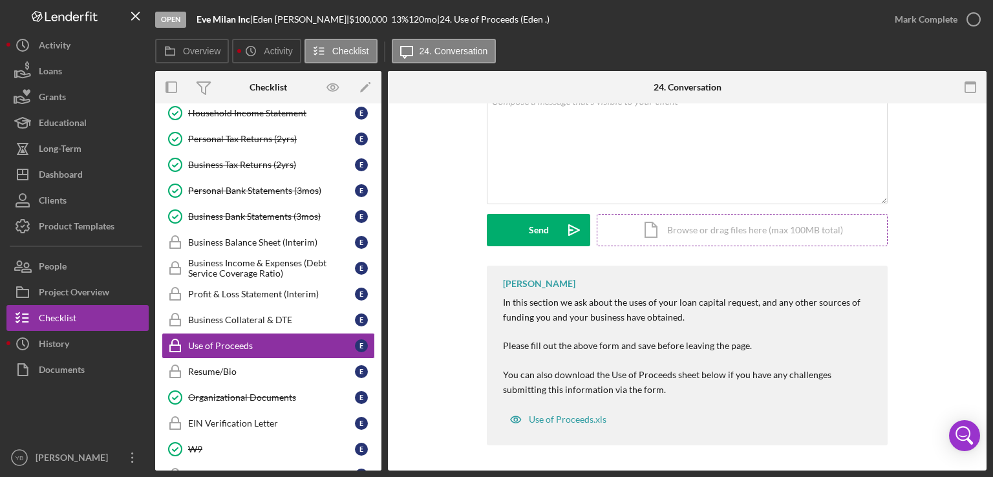
click at [748, 228] on div "Icon/Document Browse or drag files here (max 100MB total) Tap to choose files o…" at bounding box center [742, 230] width 291 height 32
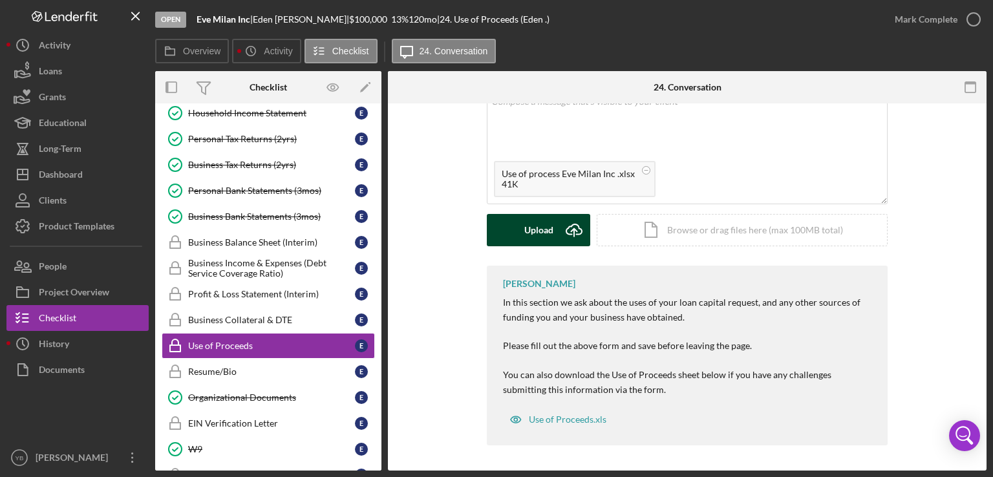
click at [535, 233] on div "Upload" at bounding box center [538, 230] width 29 height 32
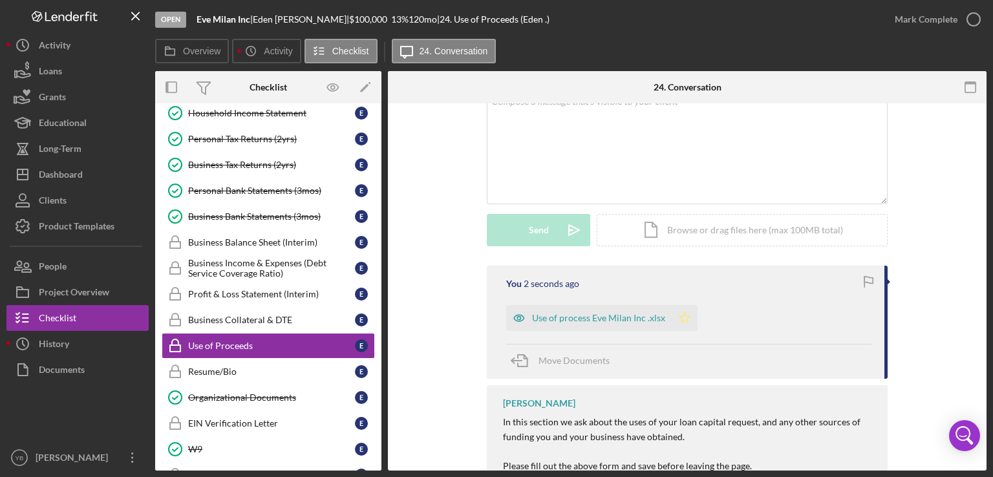
click at [679, 320] on polygon "button" at bounding box center [684, 317] width 11 height 10
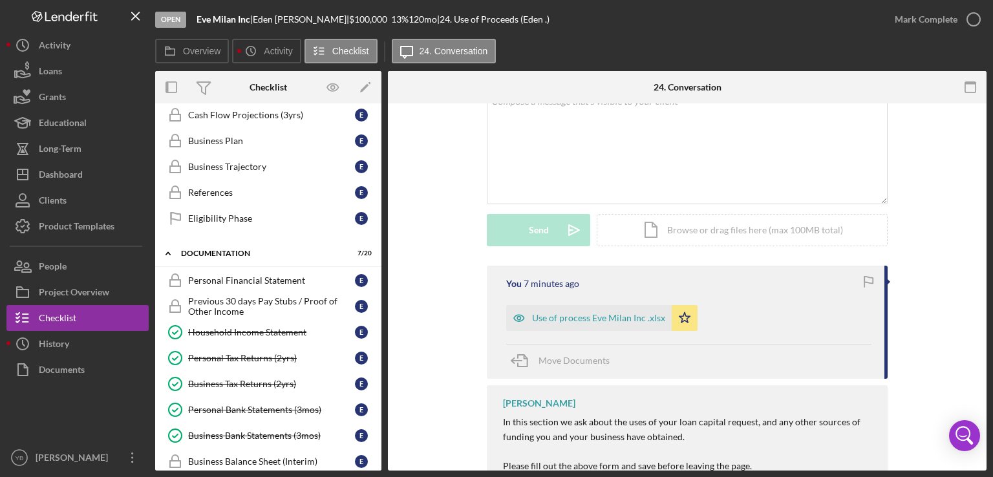
scroll to position [325, 0]
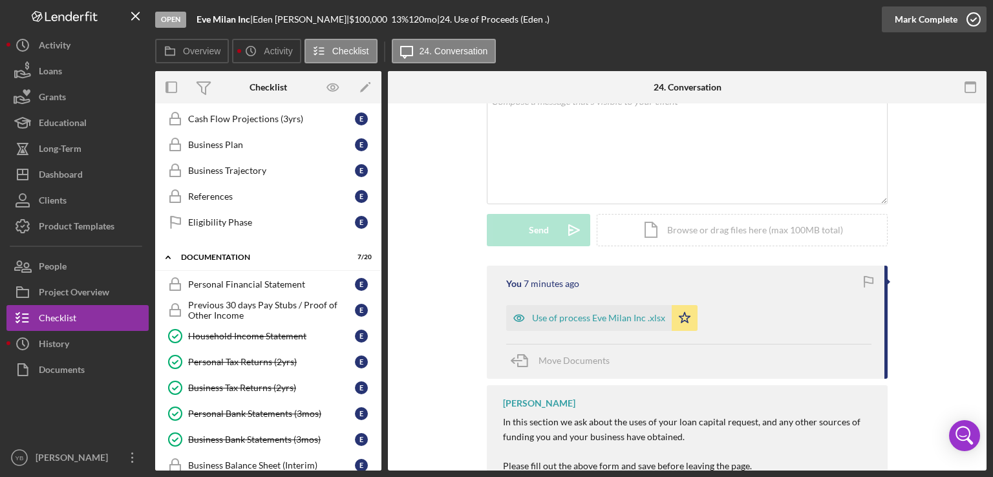
click at [918, 14] on div "Mark Complete" at bounding box center [925, 19] width 63 height 26
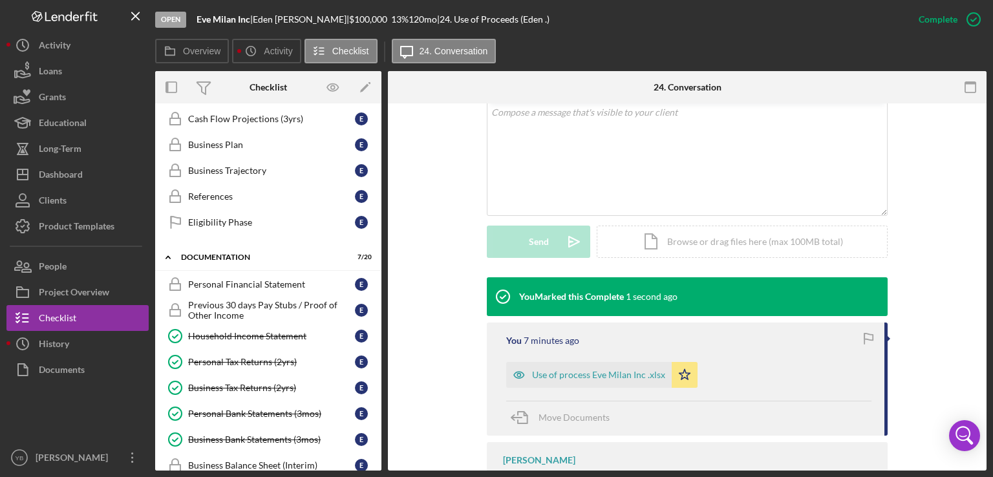
scroll to position [269, 0]
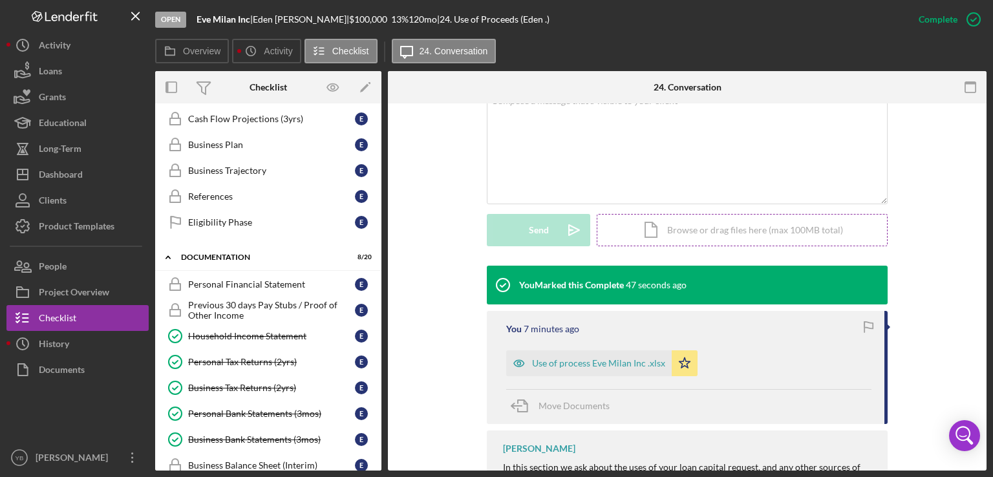
click at [708, 233] on div "Icon/Document Browse or drag files here (max 100MB total) Tap to choose files o…" at bounding box center [742, 230] width 291 height 32
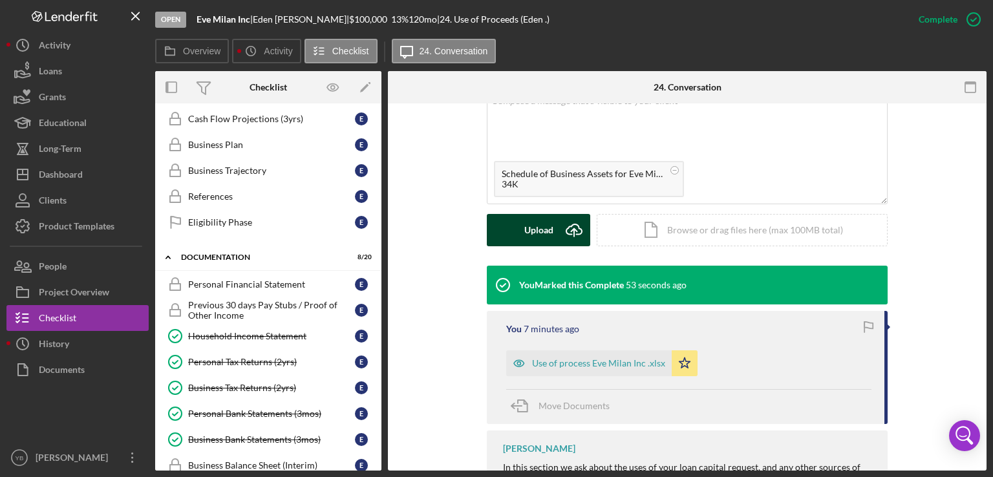
click at [539, 233] on div "Upload" at bounding box center [538, 230] width 29 height 32
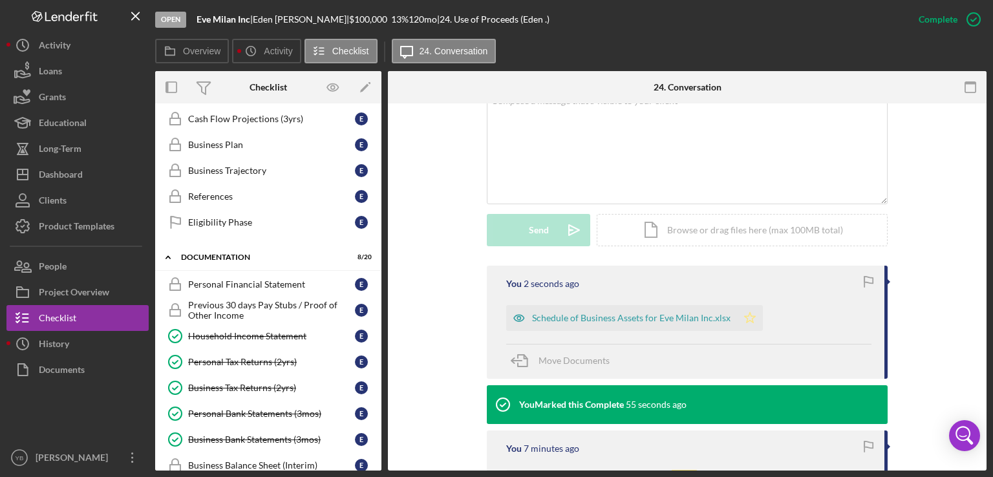
click at [743, 319] on icon "Icon/Star" at bounding box center [750, 318] width 26 height 26
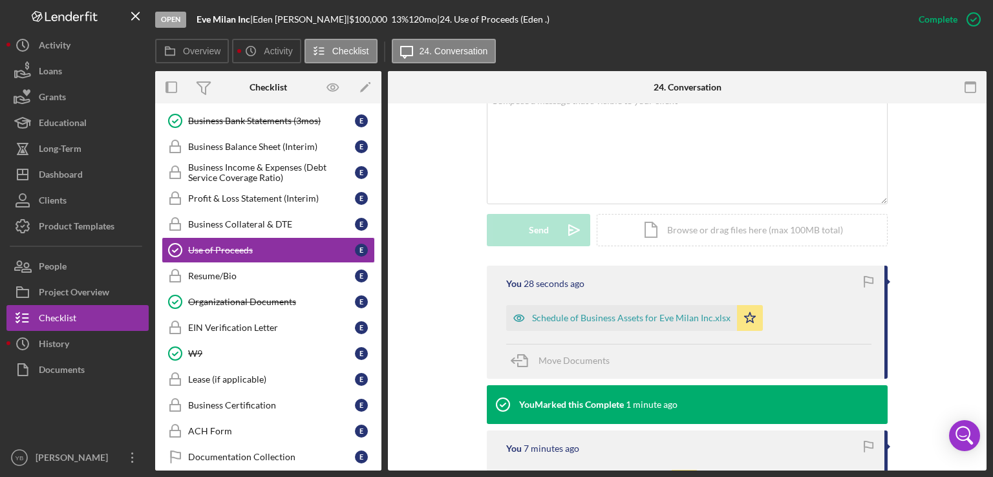
scroll to position [637, 0]
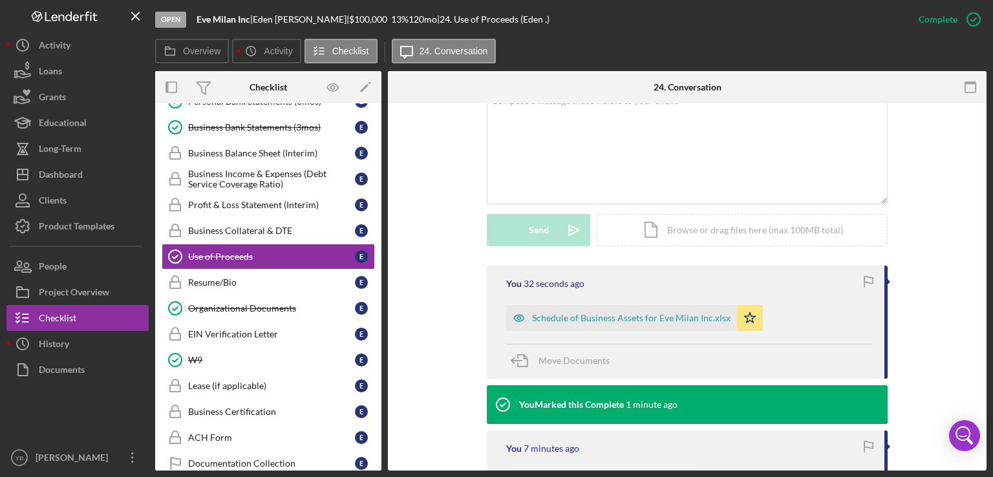
drag, startPoint x: 381, startPoint y: 350, endPoint x: 379, endPoint y: 335, distance: 15.6
click at [379, 335] on div "Overview Internal Workflow Stage Open Icon/Dropdown Arrow Archive (can unarchiv…" at bounding box center [570, 270] width 831 height 399
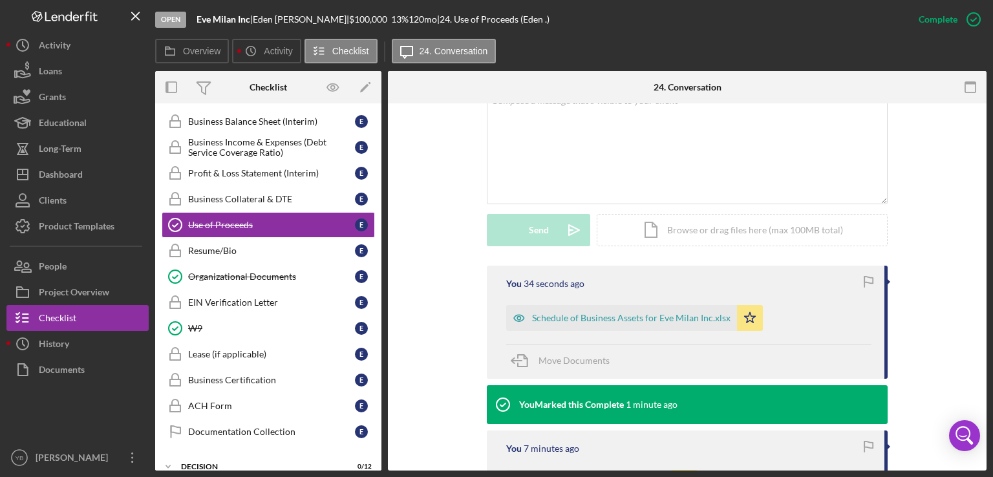
scroll to position [763, 0]
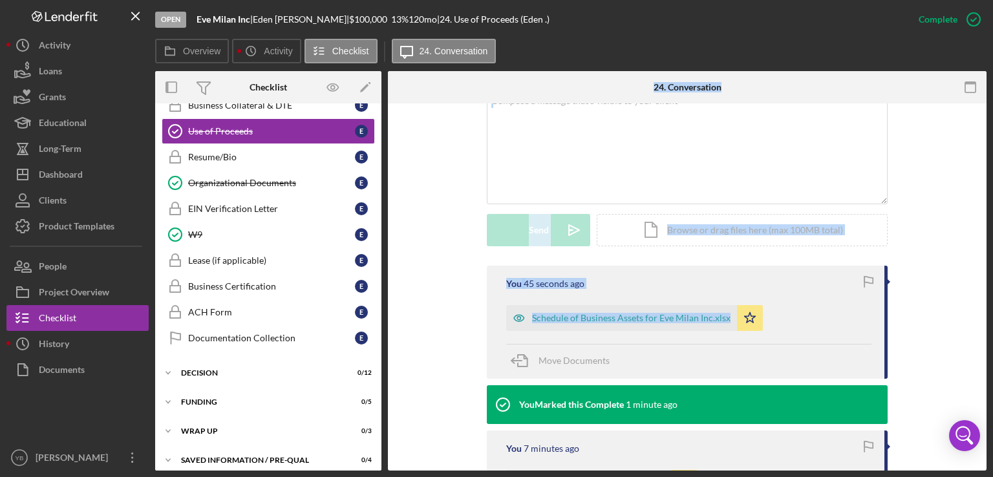
drag, startPoint x: 383, startPoint y: 363, endPoint x: 385, endPoint y: 356, distance: 6.7
click at [385, 356] on div "Overview Internal Workflow Stage Open Icon/Dropdown Arrow Archive (can unarchiv…" at bounding box center [570, 270] width 831 height 399
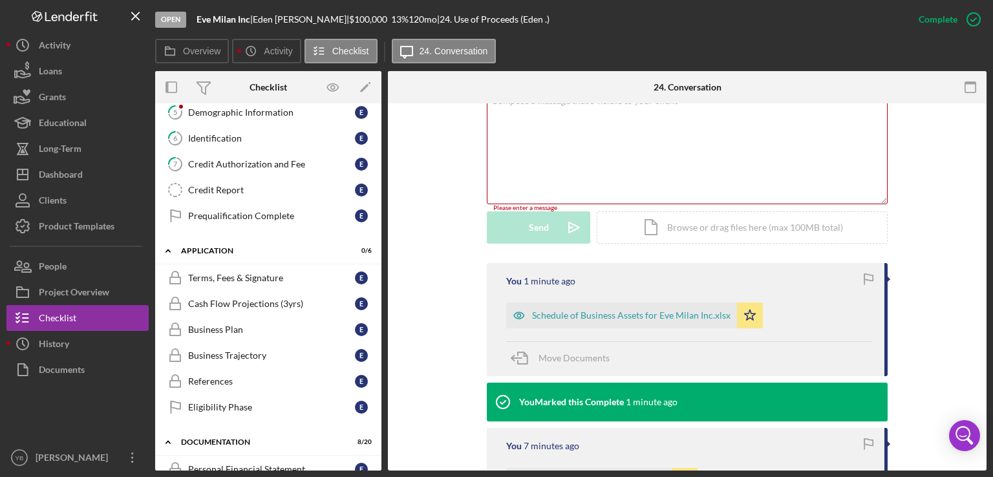
scroll to position [127, 0]
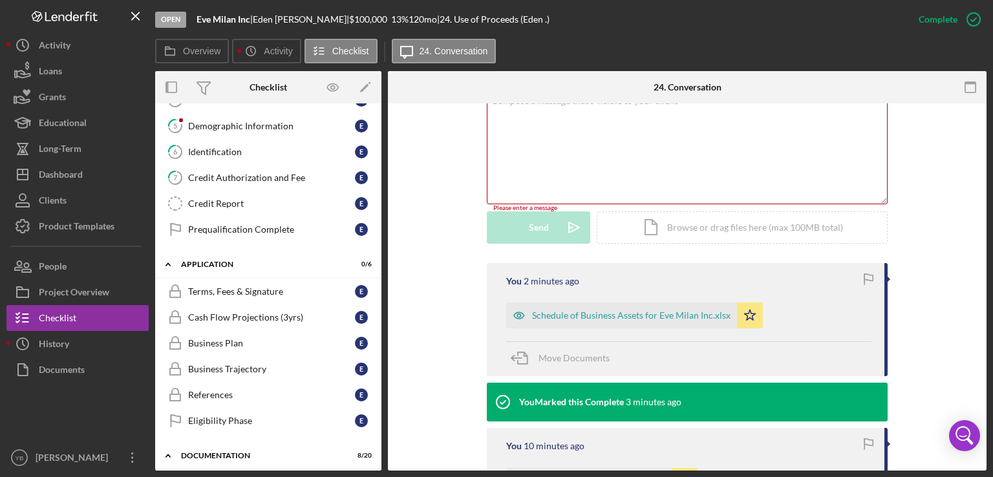
click at [396, 220] on div "This item has been marked complete. In order for [PERSON_NAME] to upload docume…" at bounding box center [687, 294] width 598 height 918
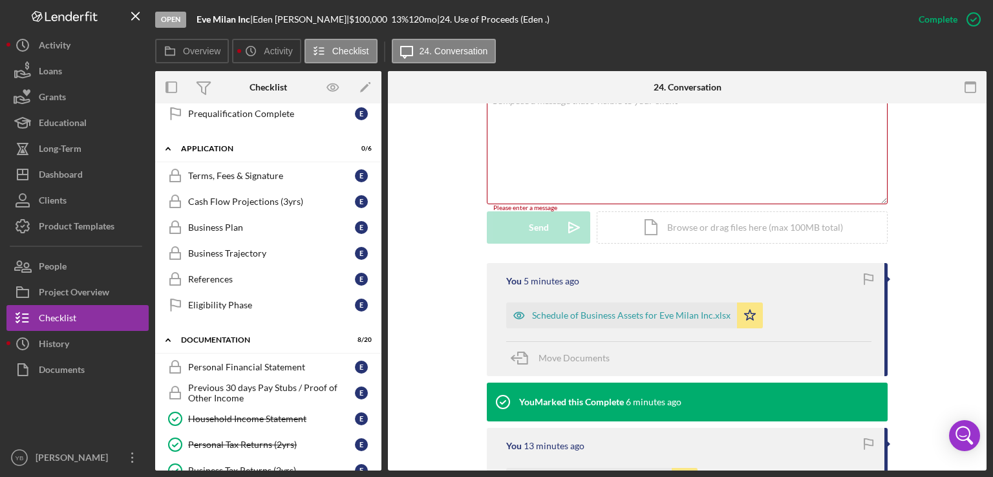
scroll to position [0, 0]
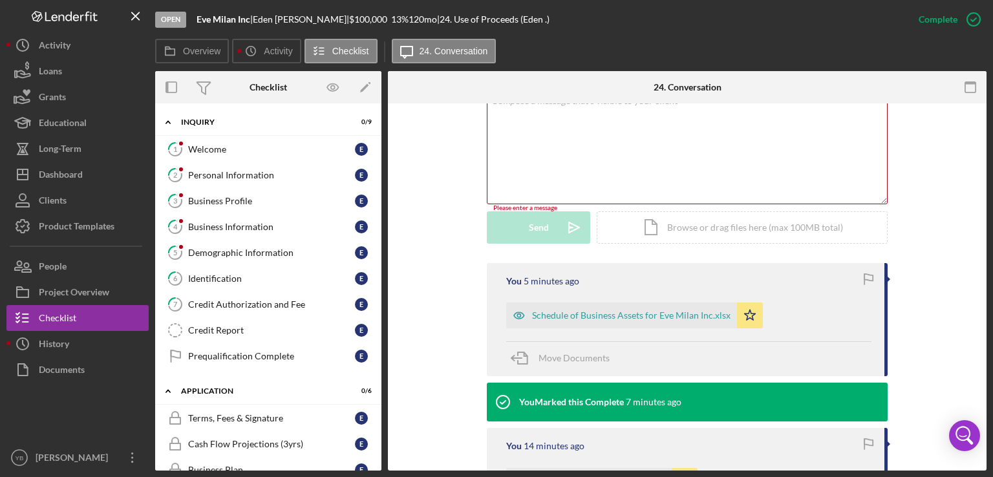
drag, startPoint x: 381, startPoint y: 178, endPoint x: 379, endPoint y: 218, distance: 40.2
click at [379, 218] on div "Overview Internal Workflow Stage Open Icon/Dropdown Arrow Archive (can unarchiv…" at bounding box center [570, 270] width 831 height 399
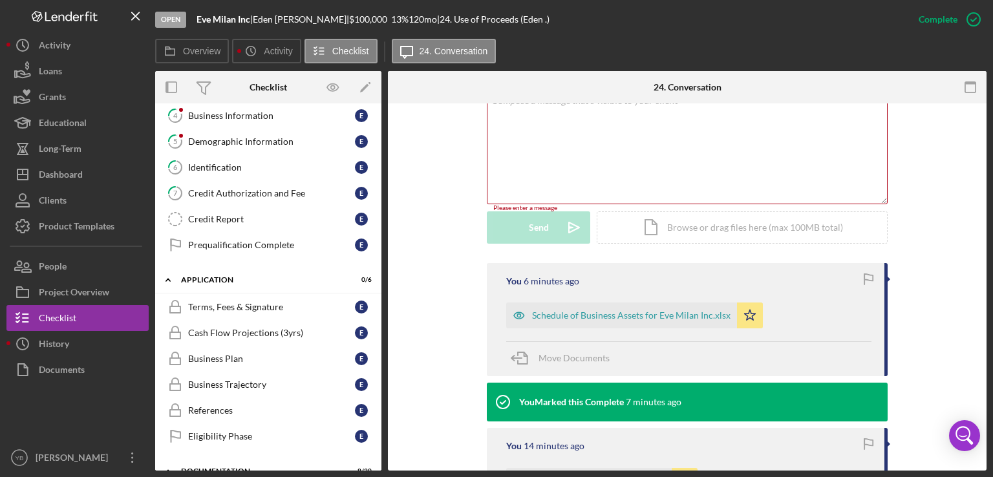
scroll to position [109, 0]
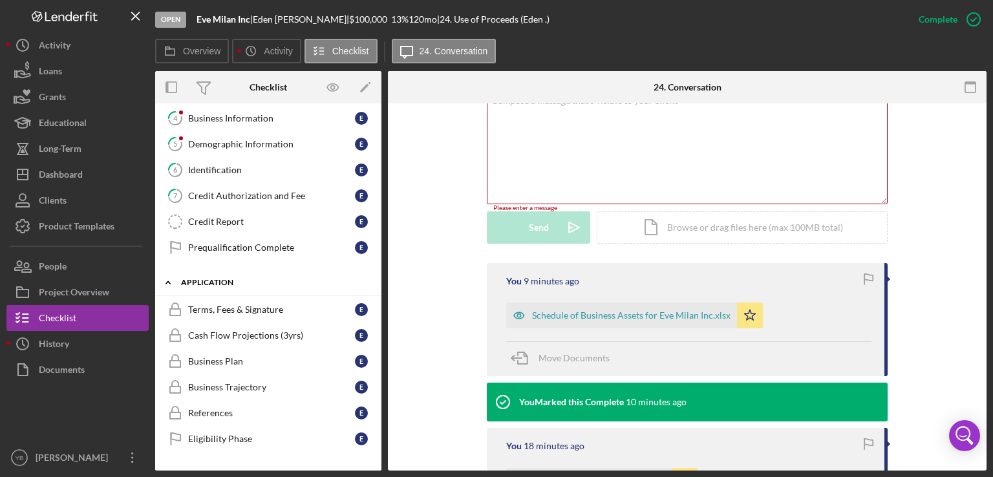
drag, startPoint x: 381, startPoint y: 248, endPoint x: 372, endPoint y: 282, distance: 36.1
click at [372, 282] on div "Overview Internal Workflow Stage Open Icon/Dropdown Arrow Archive (can unarchiv…" at bounding box center [570, 270] width 831 height 399
click at [379, 253] on div "Icon/Expander Inquiry 0 / 9 1 Welcome E 2 Personal Information E 3 Business Pro…" at bounding box center [268, 286] width 226 height 367
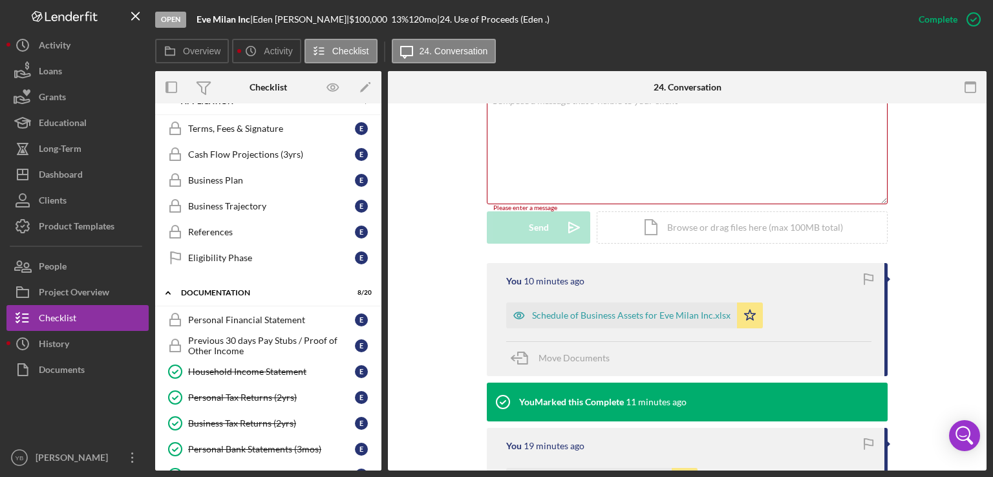
scroll to position [287, 0]
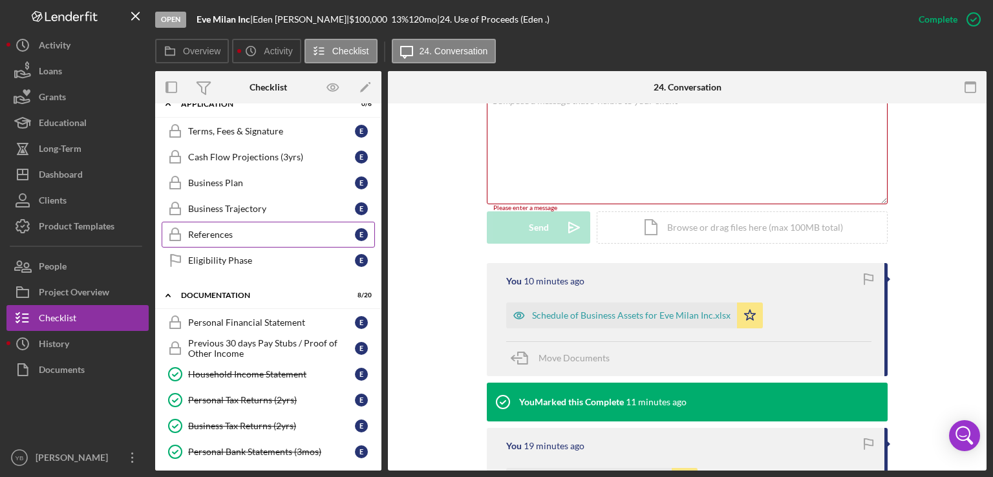
click at [232, 235] on div "References" at bounding box center [271, 234] width 167 height 10
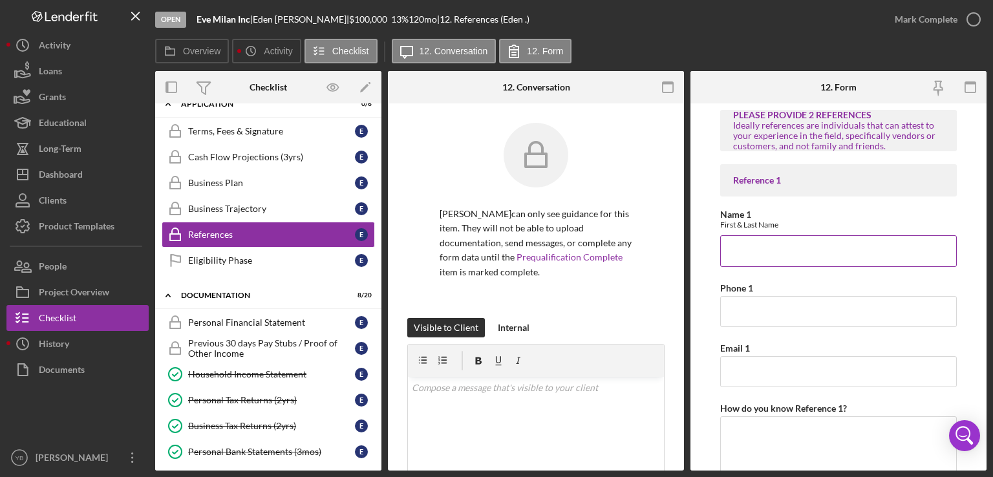
click at [744, 258] on input "Name 1" at bounding box center [838, 250] width 237 height 31
paste input "[PERSON_NAME]"
type input "[PERSON_NAME]"
click at [734, 366] on input "Email 1" at bounding box center [838, 371] width 237 height 31
paste input "[PERSON_NAME][EMAIL_ADDRESS][DOMAIN_NAME]"
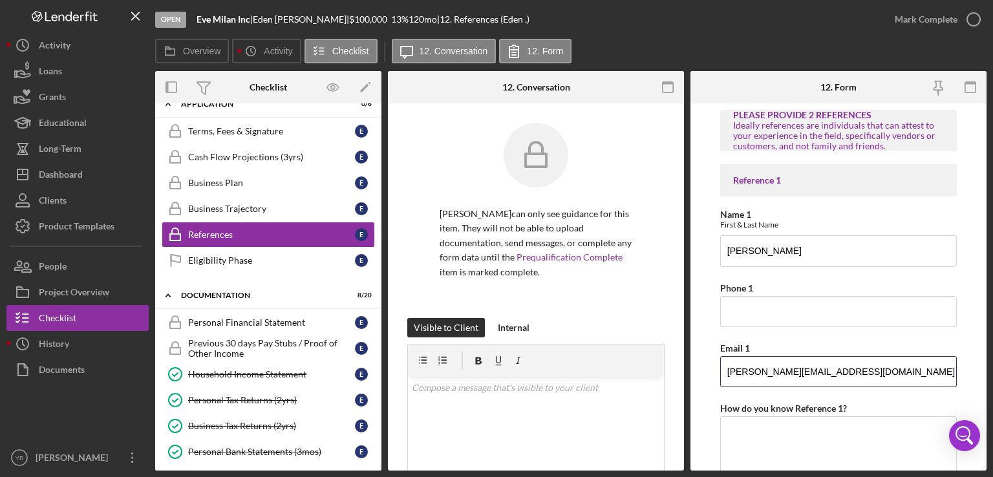
type input "[PERSON_NAME][EMAIL_ADDRESS][DOMAIN_NAME]"
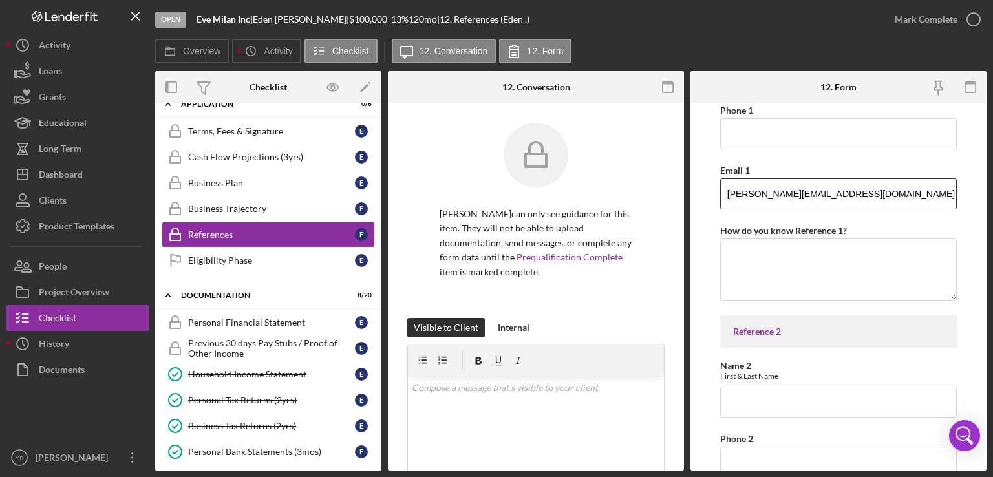
scroll to position [193, 0]
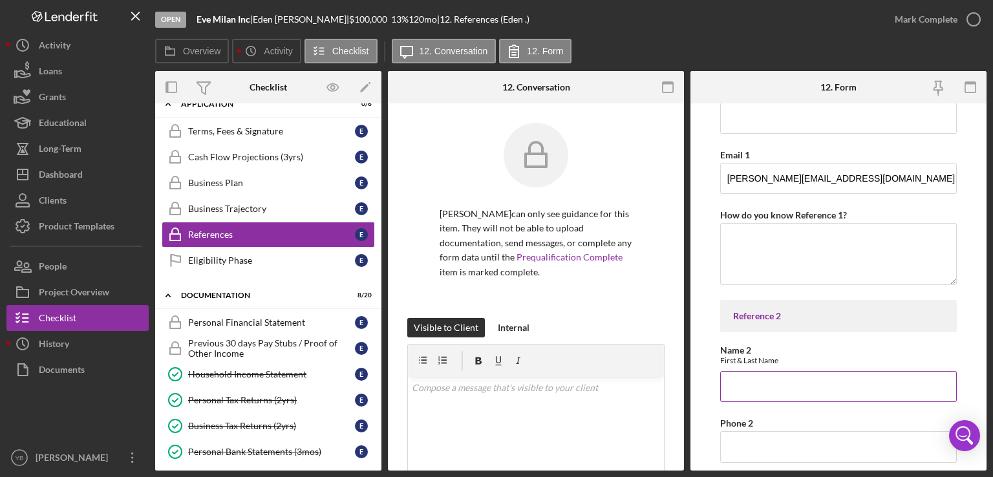
click at [735, 393] on input "Name 2" at bounding box center [838, 386] width 237 height 31
paste input "[PERSON_NAME]"
type input "[PERSON_NAME]"
drag, startPoint x: 988, startPoint y: 243, endPoint x: 992, endPoint y: 285, distance: 42.3
click at [992, 285] on div "Open Eve Milan Inc | [PERSON_NAME] | $100,000 $100,000 13 % 120 mo | 12. Refere…" at bounding box center [496, 238] width 993 height 477
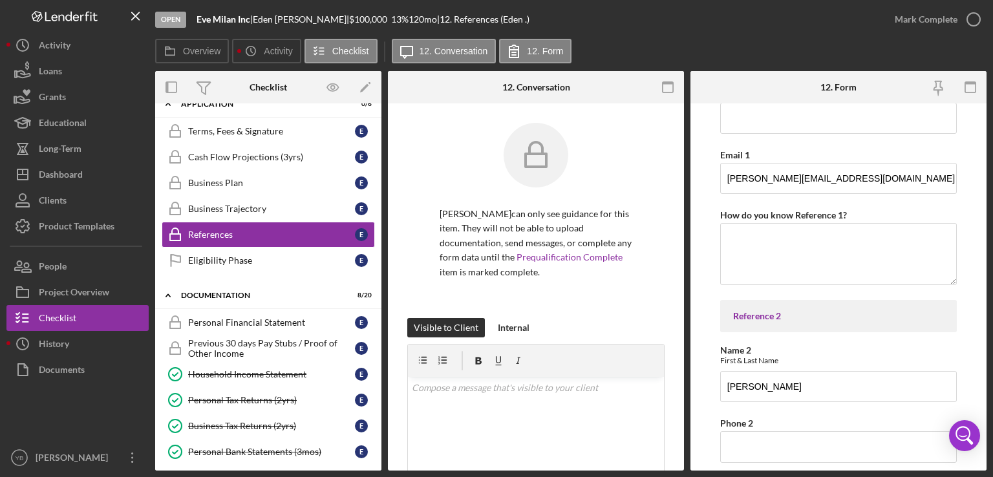
drag, startPoint x: 988, startPoint y: 371, endPoint x: 978, endPoint y: 372, distance: 9.7
click at [978, 372] on div "Open Eve Milan Inc | [PERSON_NAME] | $100,000 $100,000 13 % 120 mo | 12. Refere…" at bounding box center [496, 238] width 993 height 477
click at [978, 372] on form "PLEASE PROVIDE 2 REFERENCES Ideally references are individuals that can attest …" at bounding box center [838, 286] width 296 height 367
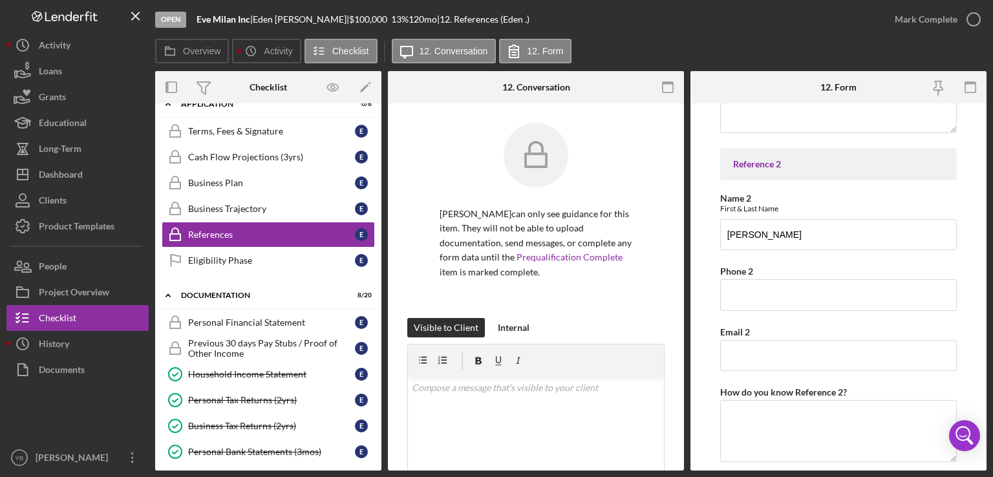
scroll to position [348, 0]
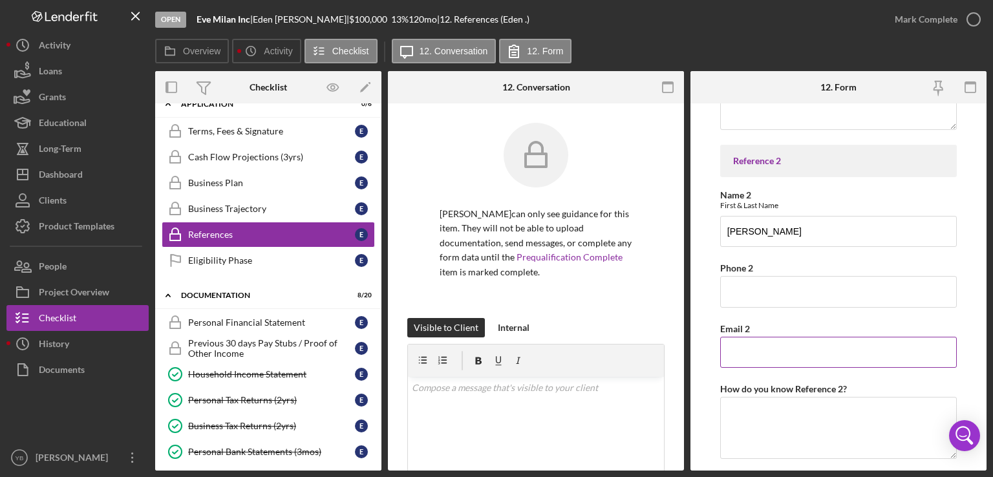
click at [732, 354] on input "Email 2" at bounding box center [838, 352] width 237 height 31
paste input "[EMAIL_ADDRESS][DOMAIN_NAME]"
type input "[EMAIL_ADDRESS][DOMAIN_NAME]"
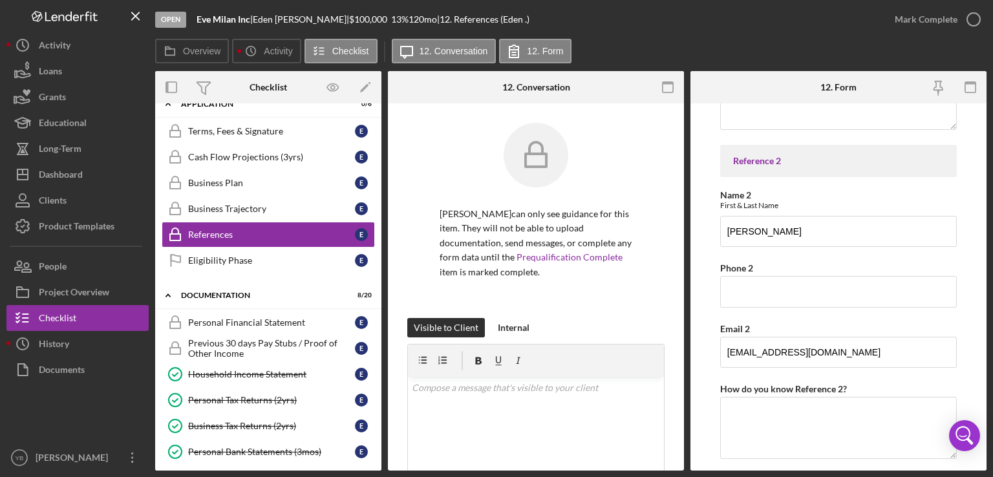
click at [975, 342] on form "PLEASE PROVIDE 2 REFERENCES Ideally references are individuals that can attest …" at bounding box center [838, 286] width 296 height 367
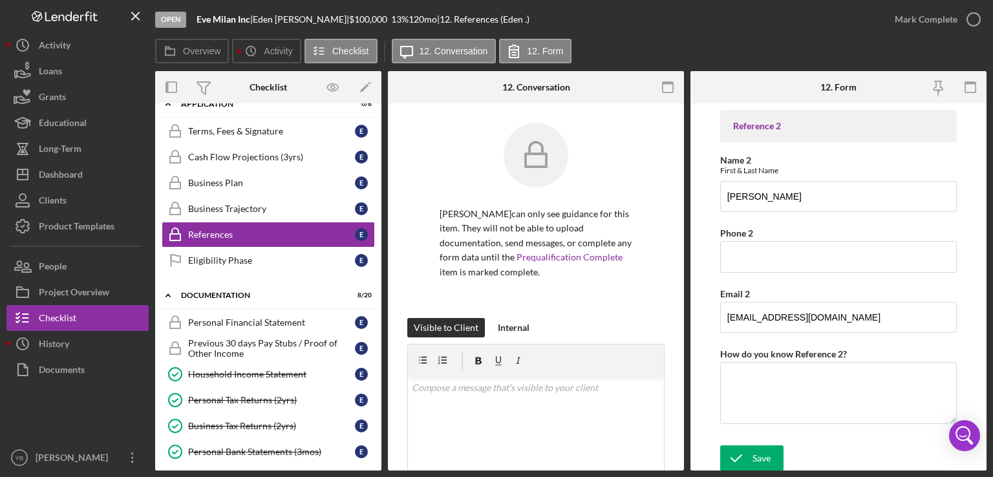
scroll to position [384, 0]
click at [752, 456] on div "Save" at bounding box center [761, 458] width 18 height 26
click at [915, 24] on div "Mark Complete" at bounding box center [925, 19] width 63 height 26
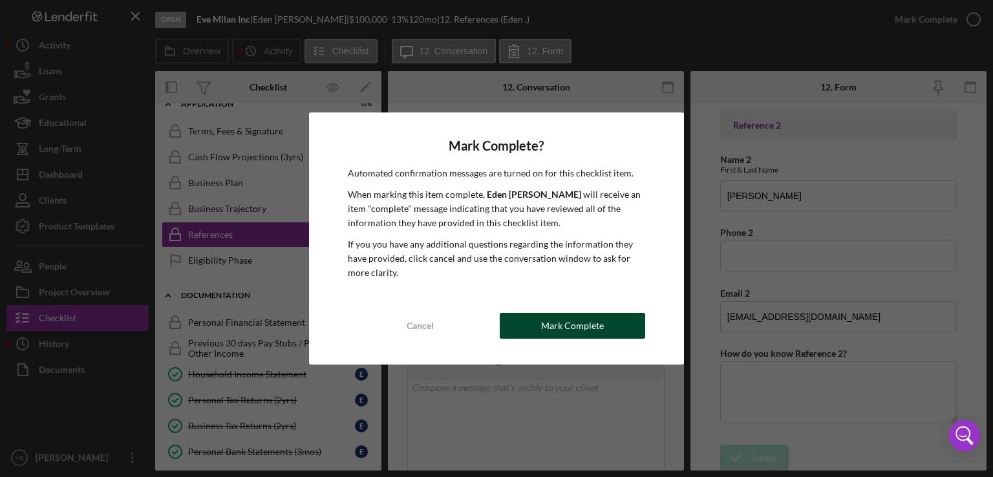
click at [571, 323] on div "Mark Complete" at bounding box center [572, 326] width 63 height 26
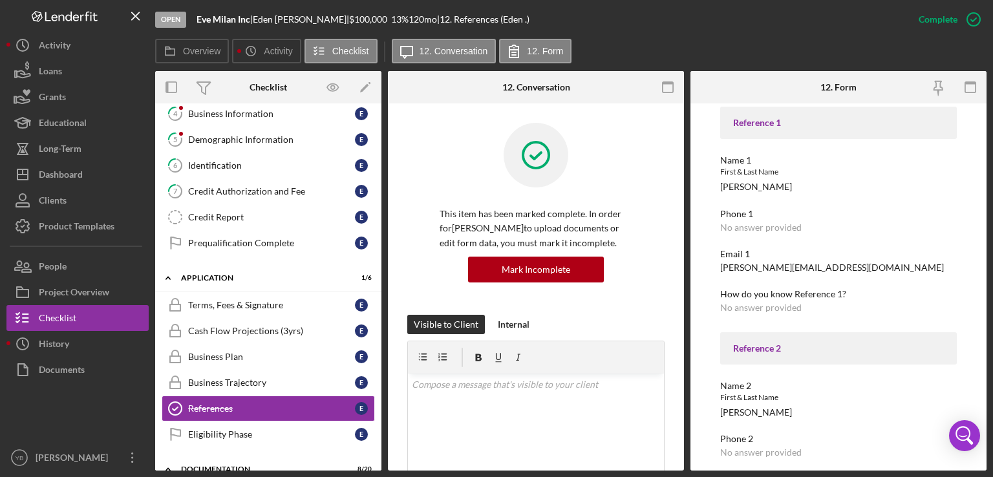
scroll to position [114, 0]
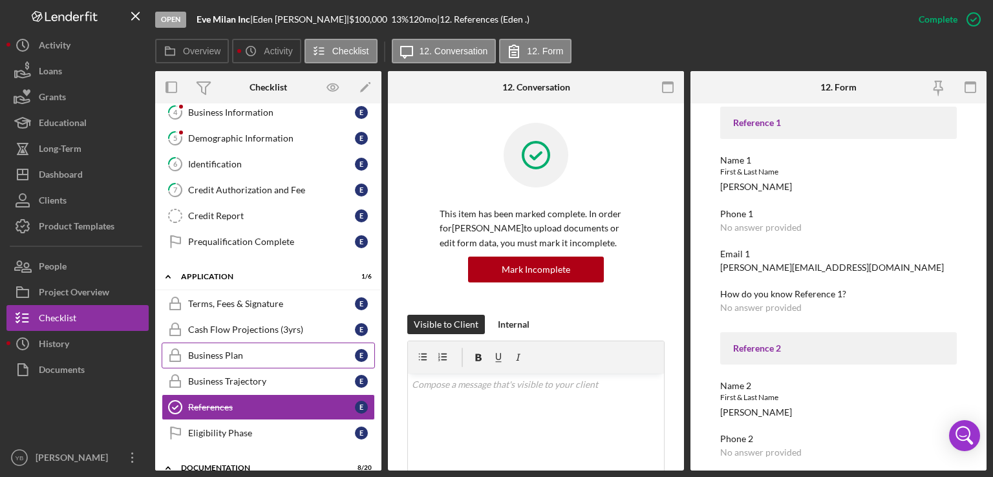
click at [217, 350] on div "Business Plan" at bounding box center [271, 355] width 167 height 10
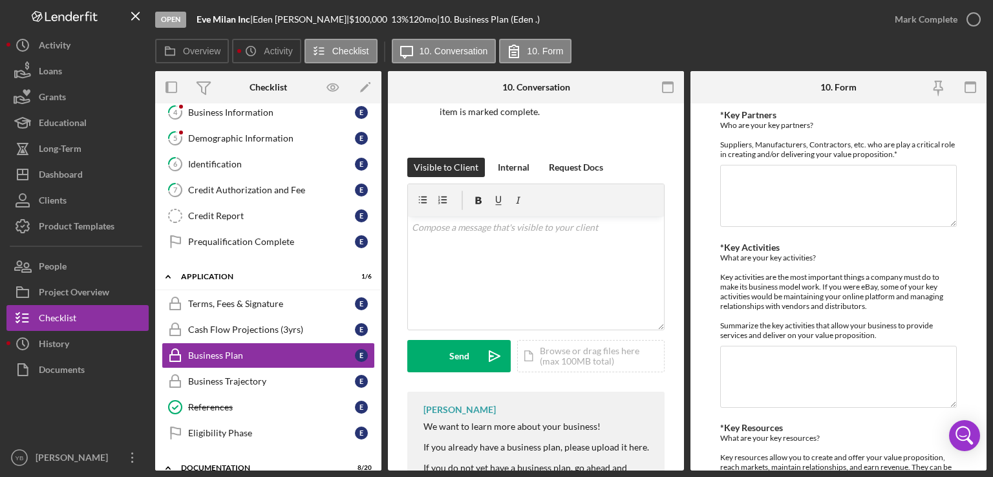
scroll to position [161, 0]
click at [582, 360] on div "Icon/Document Browse or drag files here (max 100MB total) Tap to choose files o…" at bounding box center [590, 355] width 147 height 32
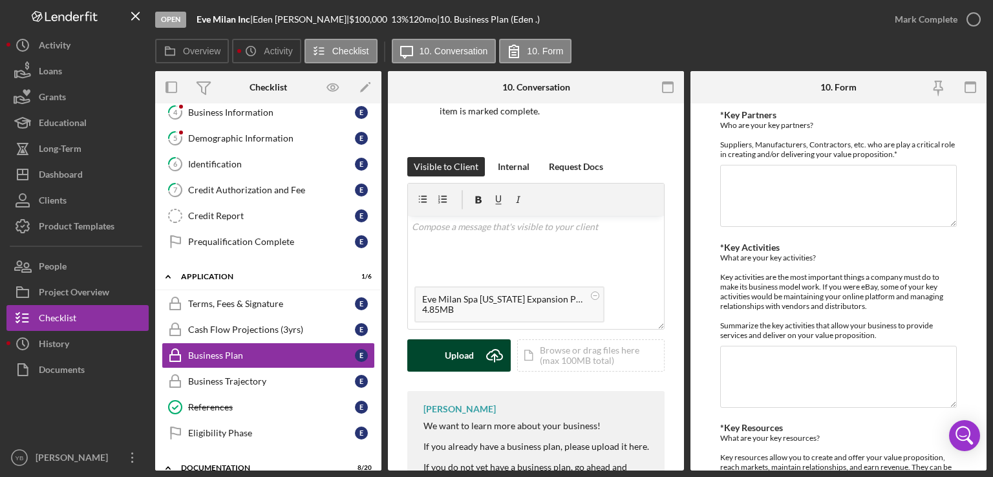
click at [463, 346] on div "Upload" at bounding box center [459, 355] width 29 height 32
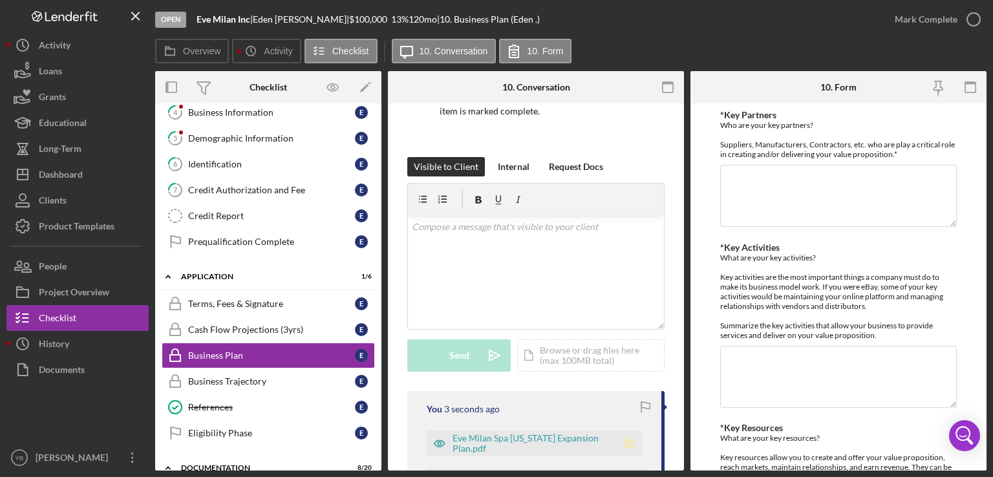
click at [624, 445] on icon "Icon/Star" at bounding box center [629, 443] width 26 height 26
click at [934, 24] on div "Mark Complete" at bounding box center [925, 19] width 63 height 26
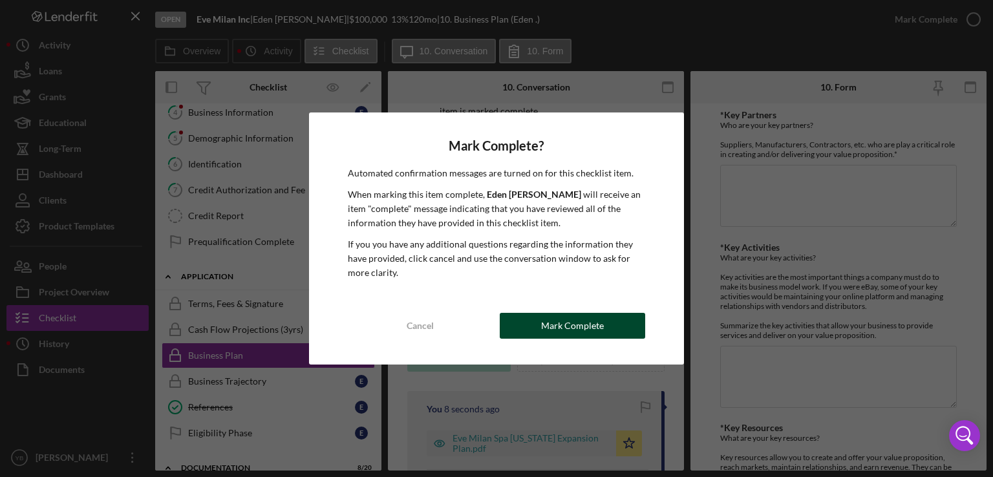
click at [575, 326] on div "Mark Complete" at bounding box center [572, 326] width 63 height 26
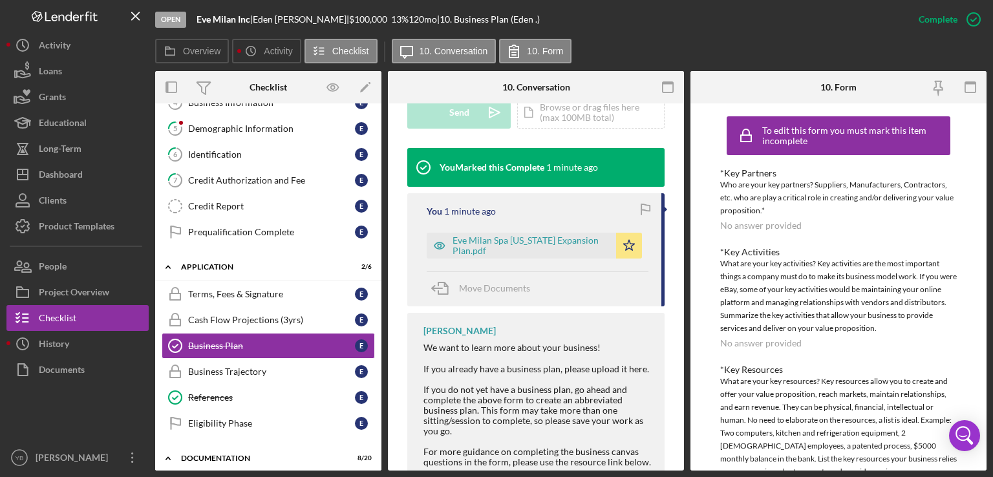
scroll to position [129, 0]
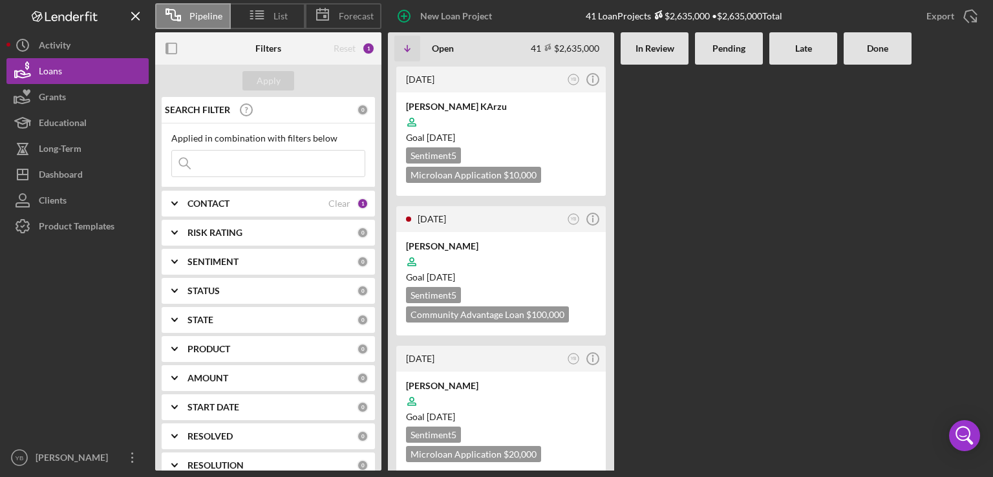
scroll to position [2016, 0]
